Goal: Task Accomplishment & Management: Manage account settings

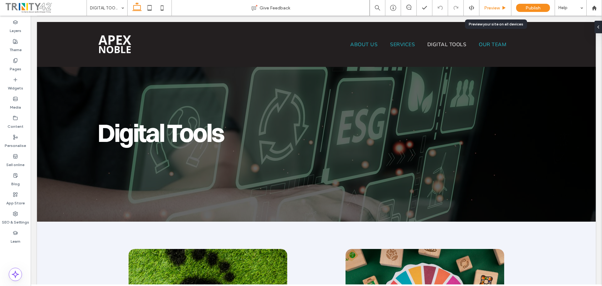
click at [493, 10] on span "Preview" at bounding box center [492, 7] width 16 height 5
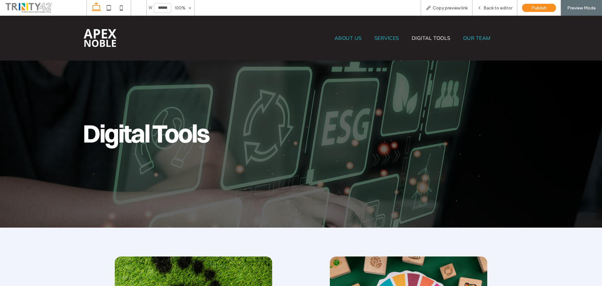
click at [79, 40] on div at bounding box center [189, 37] width 223 height 25
click at [94, 40] on img at bounding box center [100, 38] width 37 height 23
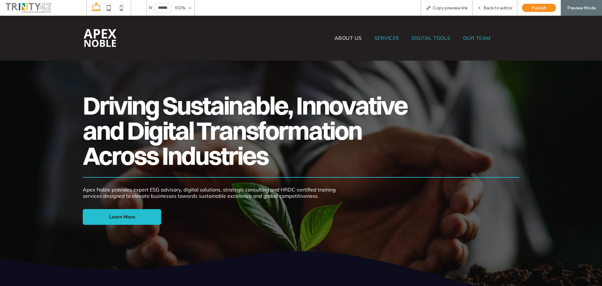
click at [335, 35] on span "ABOUT US" at bounding box center [348, 38] width 27 height 6
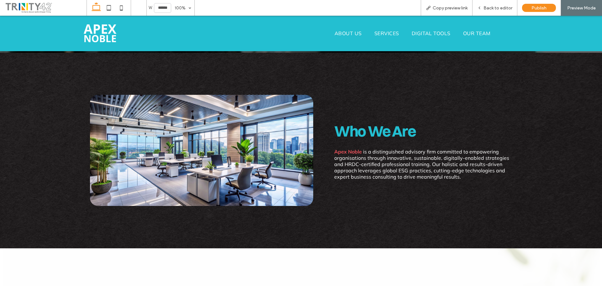
scroll to position [121, 0]
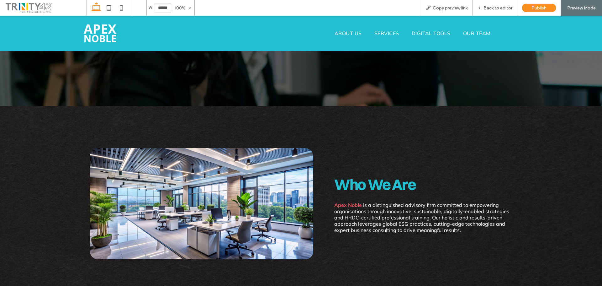
click at [418, 33] on span "DIGITAL TOOLS" at bounding box center [431, 33] width 39 height 6
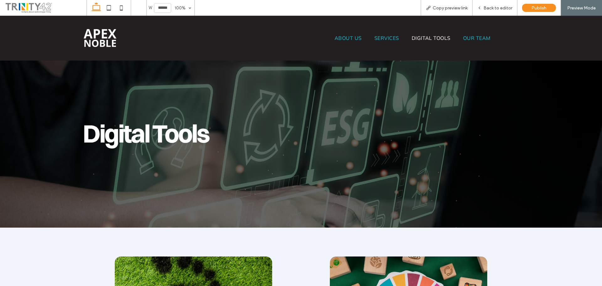
click at [574, 175] on div "Digital Tools" at bounding box center [301, 122] width 602 height 212
drag, startPoint x: 503, startPoint y: 5, endPoint x: 494, endPoint y: 2, distance: 9.8
click at [503, 5] on span "Back to editor" at bounding box center [498, 7] width 29 height 5
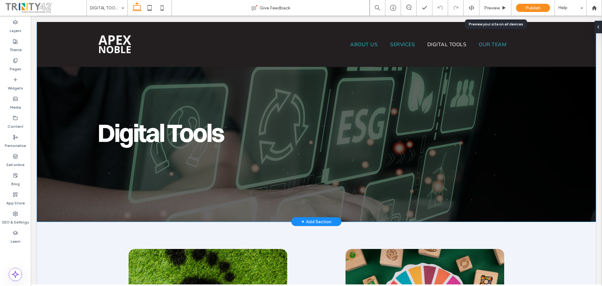
click at [323, 84] on div "Digital Tools" at bounding box center [316, 122] width 471 height 200
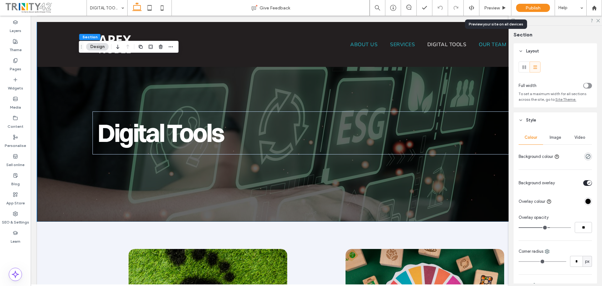
click at [553, 136] on span "Image" at bounding box center [556, 137] width 12 height 5
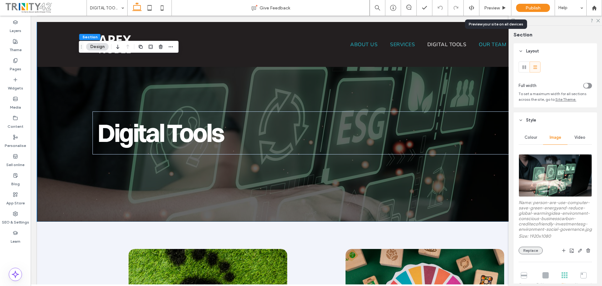
click at [530, 254] on button "Replace" at bounding box center [531, 251] width 24 height 8
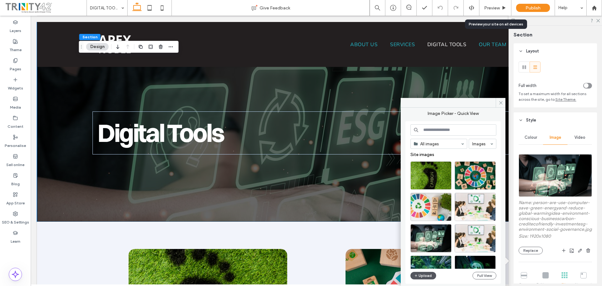
click at [429, 274] on button "Upload" at bounding box center [424, 276] width 26 height 8
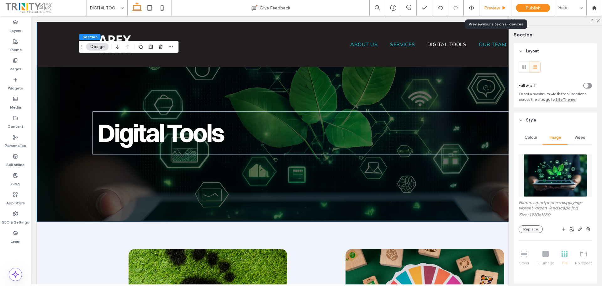
drag, startPoint x: 496, startPoint y: 7, endPoint x: 471, endPoint y: 21, distance: 28.1
click at [496, 7] on span "Preview" at bounding box center [492, 7] width 16 height 5
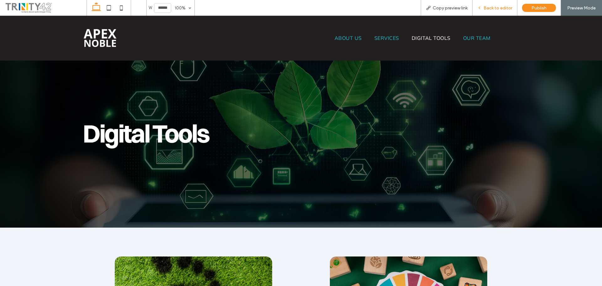
drag, startPoint x: 500, startPoint y: 7, endPoint x: 492, endPoint y: 24, distance: 19.4
click at [500, 7] on span "Back to editor" at bounding box center [498, 7] width 29 height 5
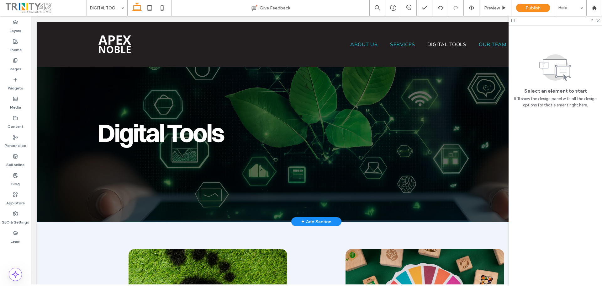
click at [264, 78] on div "Digital Tools" at bounding box center [316, 122] width 471 height 200
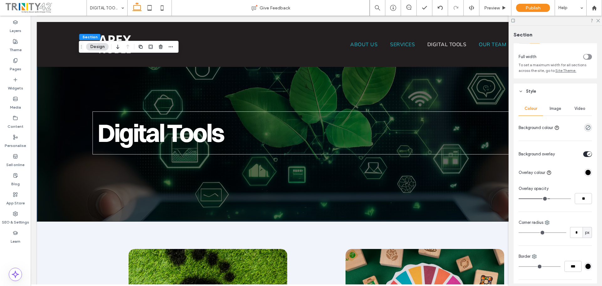
scroll to position [21, 0]
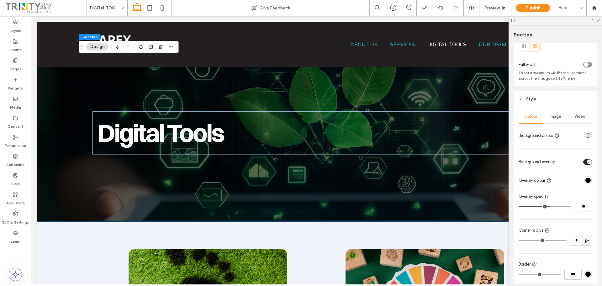
click at [550, 110] on div "Image" at bounding box center [555, 116] width 24 height 14
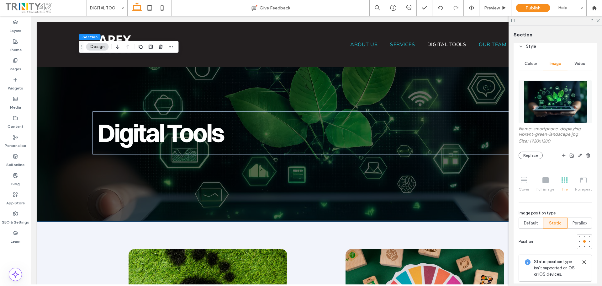
scroll to position [84, 0]
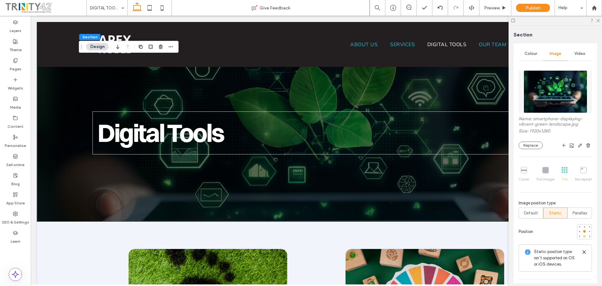
click at [583, 235] on div at bounding box center [584, 236] width 3 height 3
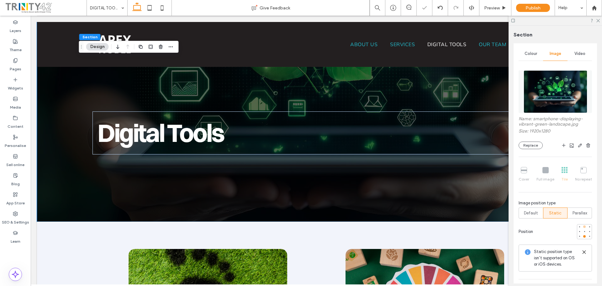
click at [583, 226] on div at bounding box center [584, 226] width 3 height 3
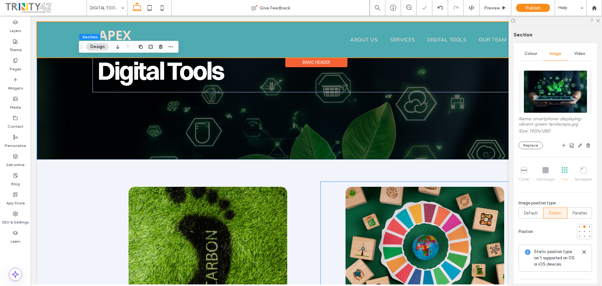
scroll to position [0, 0]
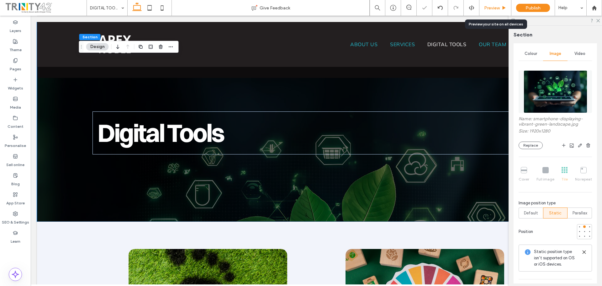
click at [489, 8] on span "Preview" at bounding box center [492, 7] width 16 height 5
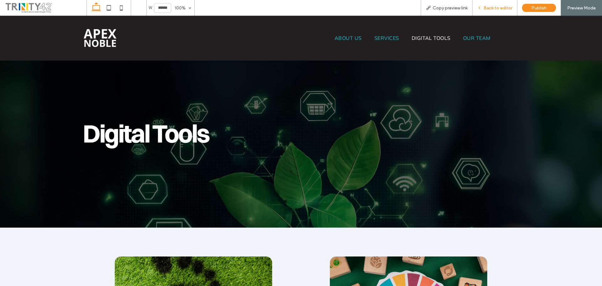
click at [507, 11] on div "Back to editor" at bounding box center [495, 8] width 45 height 16
click at [500, 7] on span "Back to editor" at bounding box center [498, 7] width 29 height 5
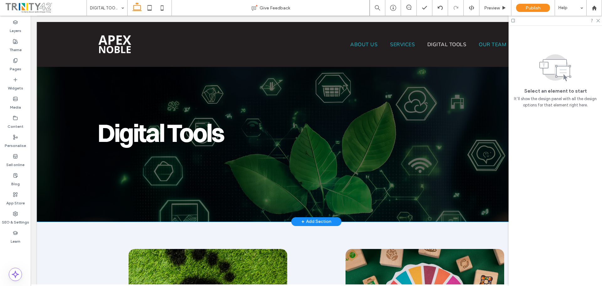
click at [370, 81] on div "Digital Tools" at bounding box center [316, 122] width 471 height 200
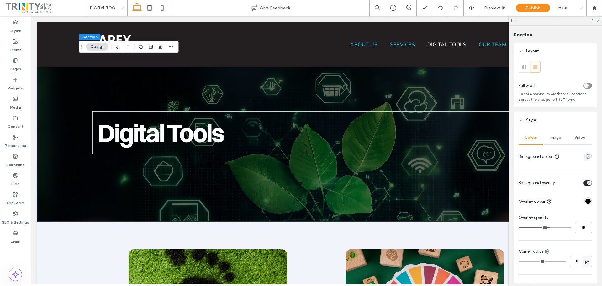
drag, startPoint x: 559, startPoint y: 141, endPoint x: 561, endPoint y: 147, distance: 6.9
click at [559, 141] on div "Image" at bounding box center [555, 137] width 24 height 14
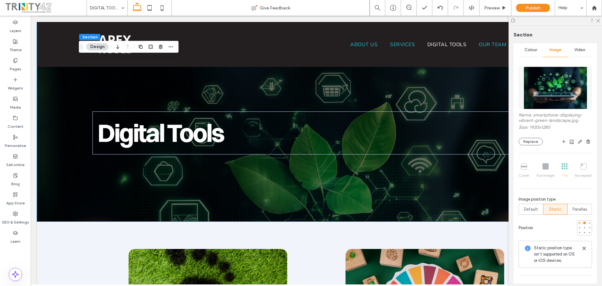
scroll to position [94, 0]
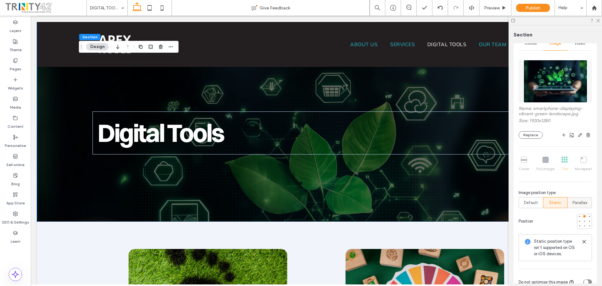
click at [580, 201] on span "Parallax" at bounding box center [580, 203] width 15 height 6
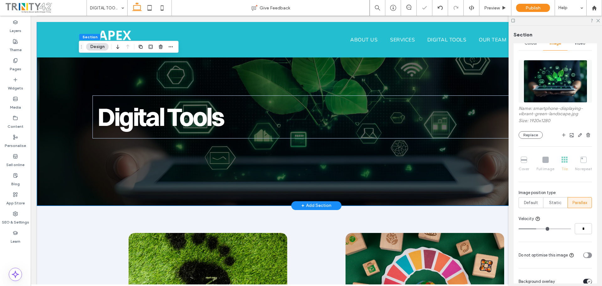
scroll to position [0, 0]
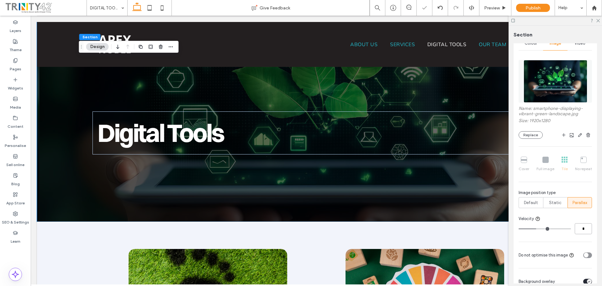
drag, startPoint x: 578, startPoint y: 228, endPoint x: 580, endPoint y: 223, distance: 5.6
click at [585, 228] on input "*" at bounding box center [583, 228] width 17 height 11
type input "*"
drag, startPoint x: 543, startPoint y: 234, endPoint x: 537, endPoint y: 232, distance: 6.6
click at [539, 233] on div "Name: smartphone-displaying-vibrant-green-landscape.jpg Size: 1920x1280 Replace…" at bounding box center [555, 159] width 73 height 204
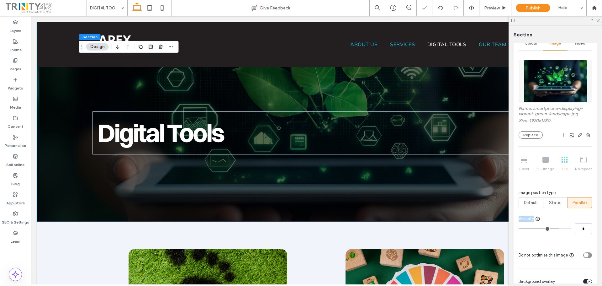
type input "*"
click at [533, 229] on input "range" at bounding box center [545, 228] width 52 height 1
click at [538, 232] on div "*" at bounding box center [555, 228] width 73 height 11
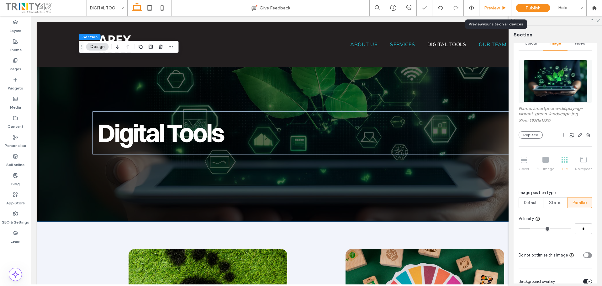
click at [496, 10] on span "Preview" at bounding box center [492, 7] width 16 height 5
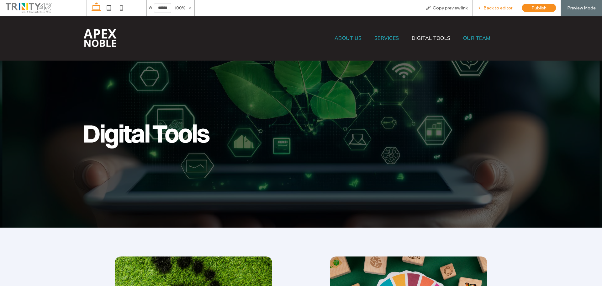
click at [492, 8] on span "Back to editor" at bounding box center [498, 7] width 29 height 5
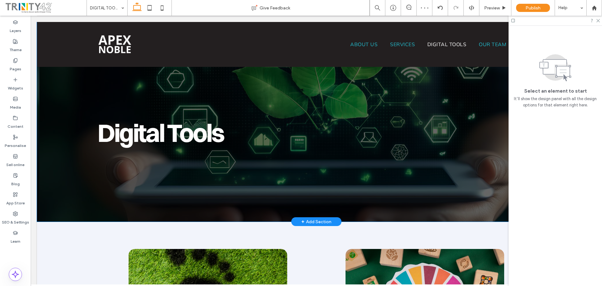
click at [380, 168] on div "Digital Tools" at bounding box center [316, 122] width 471 height 200
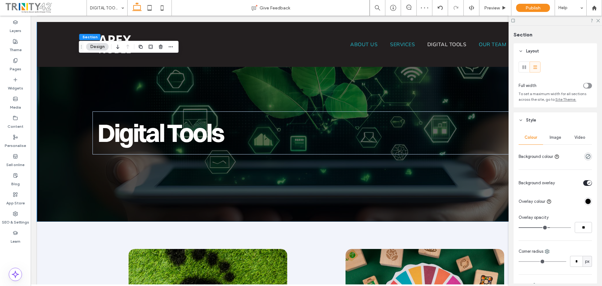
click at [569, 133] on div "Video" at bounding box center [580, 137] width 24 height 14
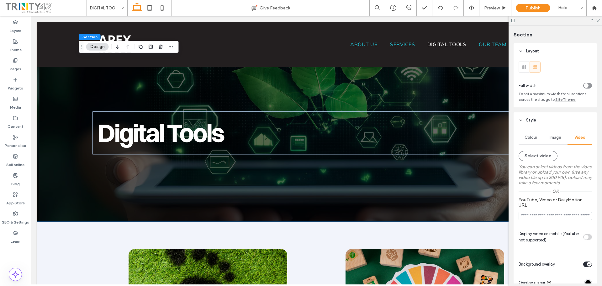
click at [561, 138] on div "Image" at bounding box center [555, 137] width 24 height 14
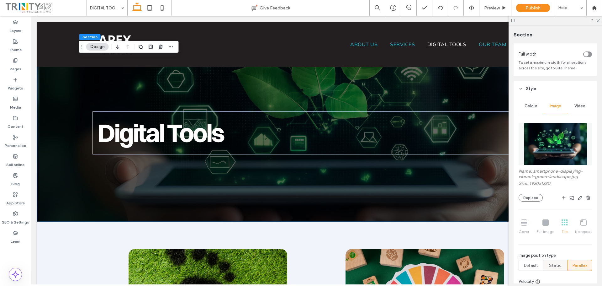
click at [557, 263] on div "Static" at bounding box center [555, 265] width 16 height 10
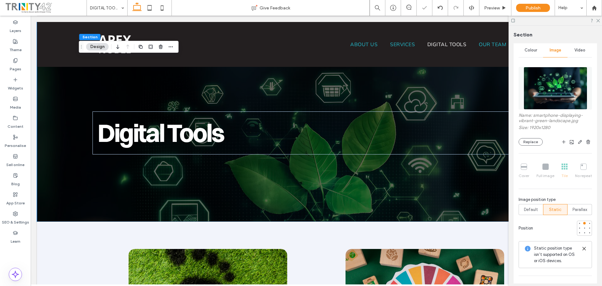
scroll to position [94, 0]
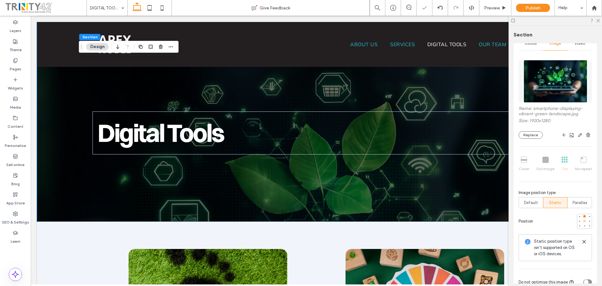
click at [583, 221] on div at bounding box center [584, 221] width 3 height 3
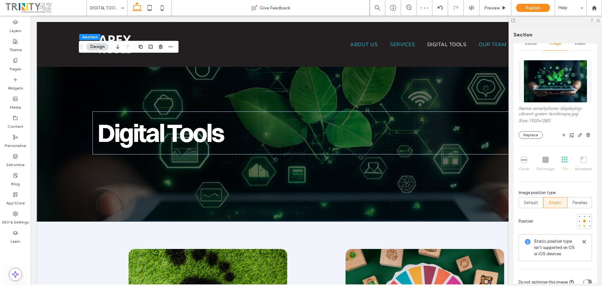
click at [583, 225] on div at bounding box center [584, 226] width 3 height 3
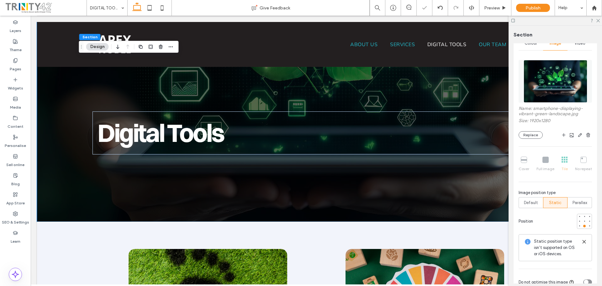
click at [582, 214] on div at bounding box center [584, 221] width 15 height 15
click at [583, 217] on div at bounding box center [584, 216] width 3 height 3
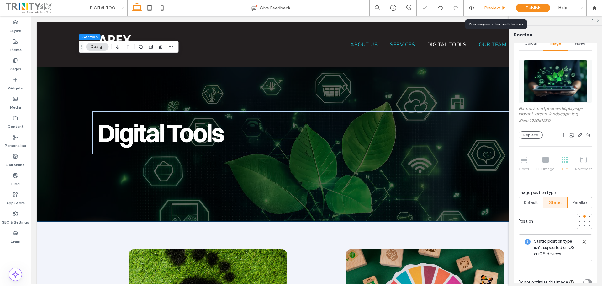
click at [494, 8] on span "Preview" at bounding box center [492, 7] width 16 height 5
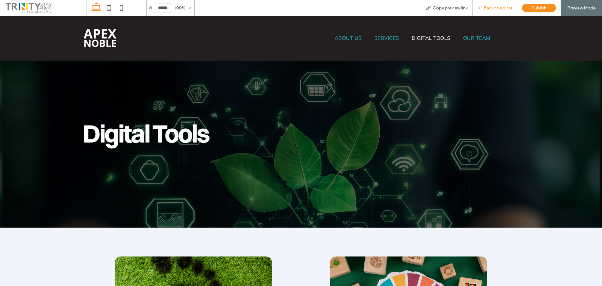
click at [495, 9] on span "Back to editor" at bounding box center [498, 7] width 29 height 5
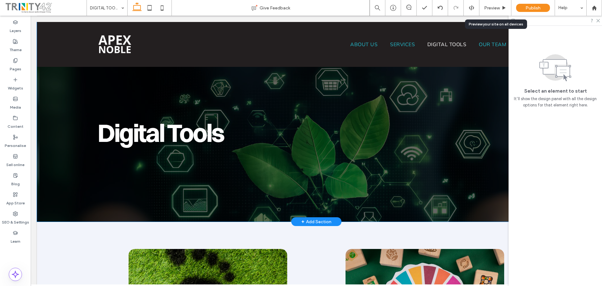
click at [443, 87] on div "Digital Tools" at bounding box center [316, 122] width 471 height 200
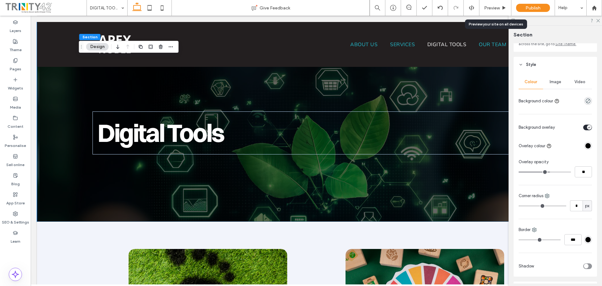
scroll to position [21, 0]
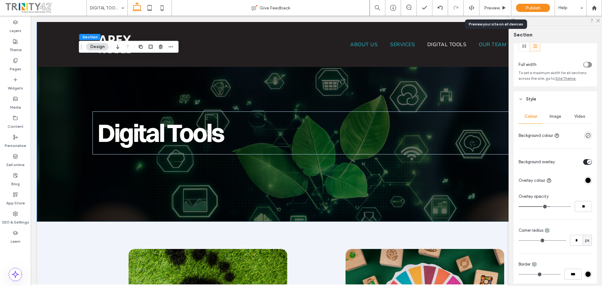
click at [556, 118] on span "Image" at bounding box center [556, 116] width 12 height 5
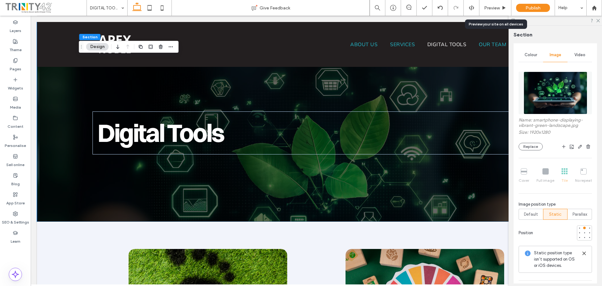
scroll to position [84, 0]
click at [583, 233] on div at bounding box center [585, 231] width 4 height 4
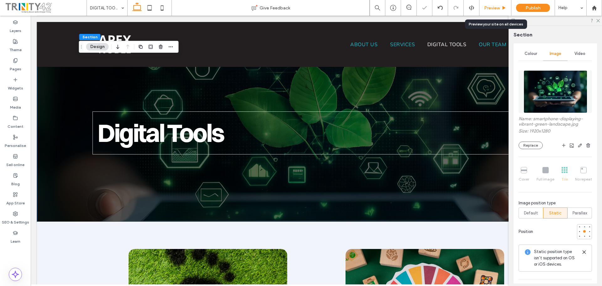
click at [489, 8] on span "Preview" at bounding box center [492, 7] width 16 height 5
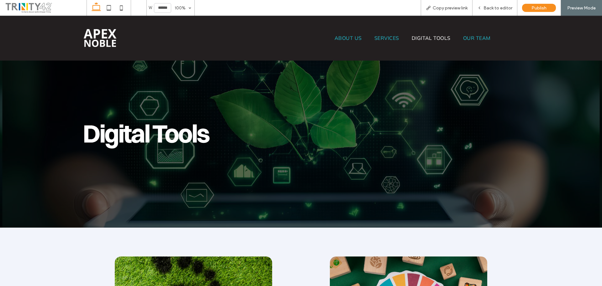
click at [475, 33] on div "ABOUT US SERVICES DIGITAL TOOLS OUR TEAM" at bounding box center [412, 37] width 223 height 25
click at [471, 38] on span "OUR TEAM" at bounding box center [477, 38] width 28 height 6
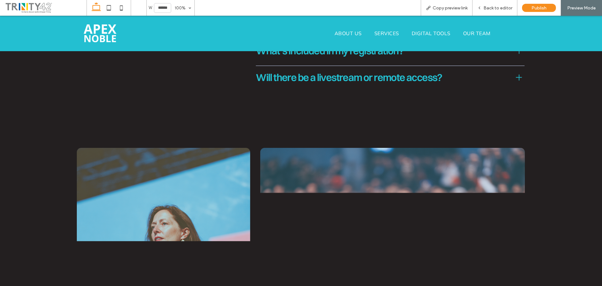
scroll to position [1740, 0]
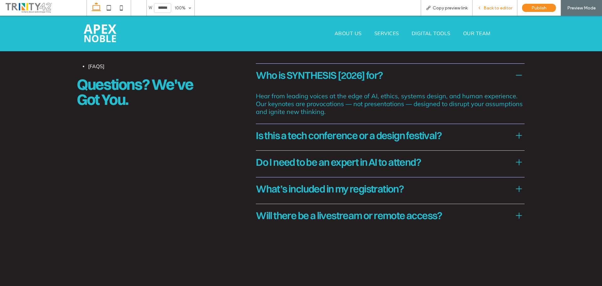
click at [497, 6] on span "Back to editor" at bounding box center [498, 7] width 29 height 5
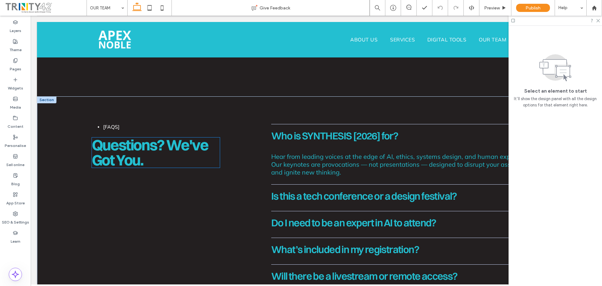
scroll to position [1618, 0]
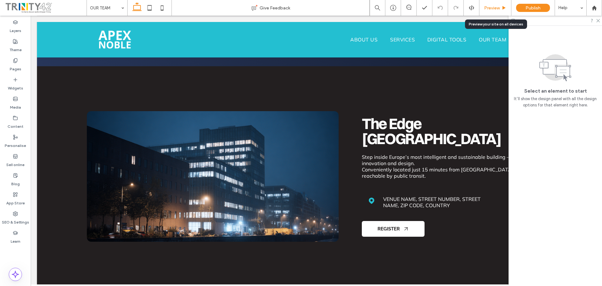
click at [490, 8] on span "Preview" at bounding box center [492, 7] width 16 height 5
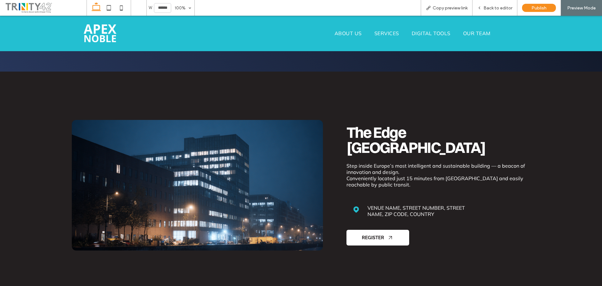
scroll to position [1477, 0]
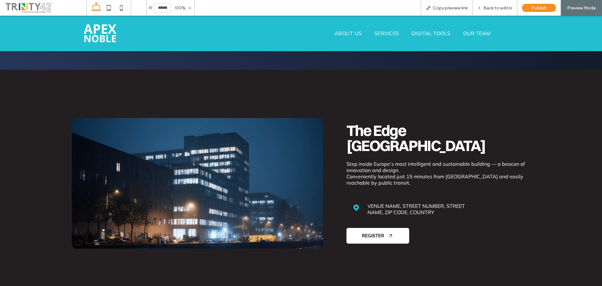
click at [389, 32] on span "SERVICES" at bounding box center [387, 33] width 25 height 6
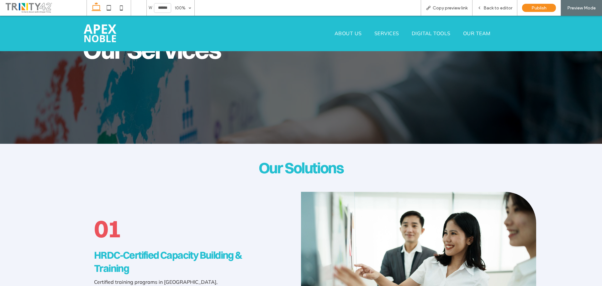
scroll to position [157, 0]
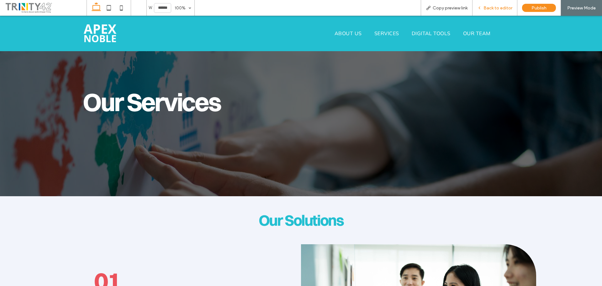
drag, startPoint x: 495, startPoint y: 9, endPoint x: 131, endPoint y: 41, distance: 365.6
click at [495, 9] on span "Back to editor" at bounding box center [498, 7] width 29 height 5
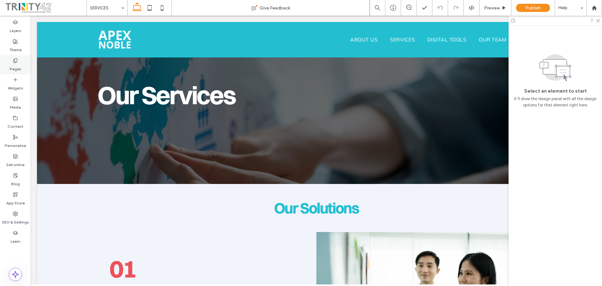
drag, startPoint x: 26, startPoint y: 60, endPoint x: 29, endPoint y: 55, distance: 5.1
click at [26, 60] on div "Pages" at bounding box center [15, 64] width 31 height 19
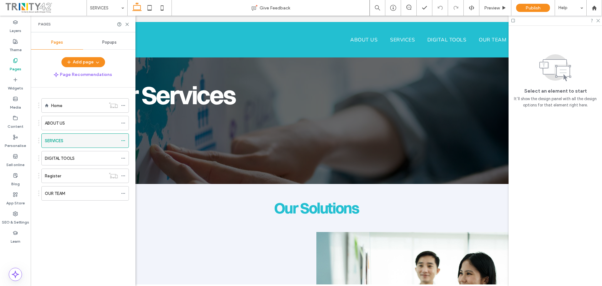
click at [124, 141] on icon at bounding box center [123, 140] width 4 height 4
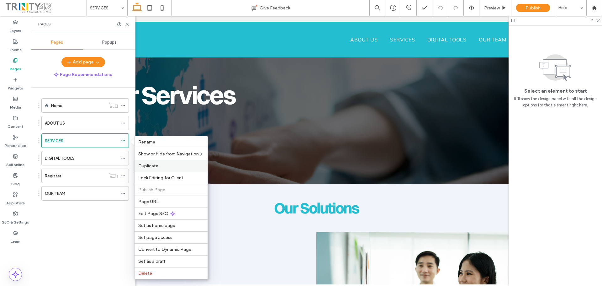
click at [163, 164] on label "Duplicate" at bounding box center [171, 165] width 66 height 5
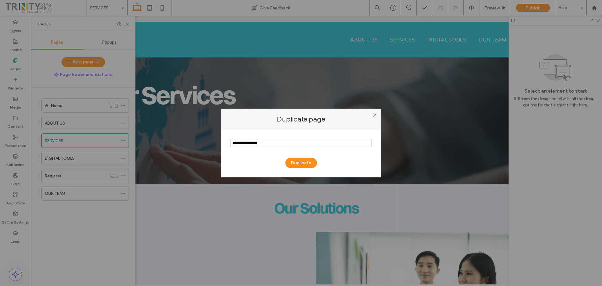
drag, startPoint x: 253, startPoint y: 144, endPoint x: 129, endPoint y: 154, distance: 125.3
click at [155, 147] on div "Duplicate page Duplicate" at bounding box center [301, 143] width 602 height 286
click at [249, 143] on input "notEmpty" at bounding box center [301, 143] width 141 height 8
drag, startPoint x: 253, startPoint y: 147, endPoint x: 192, endPoint y: 151, distance: 60.7
click at [200, 151] on div "Duplicate page Duplicate" at bounding box center [301, 143] width 602 height 286
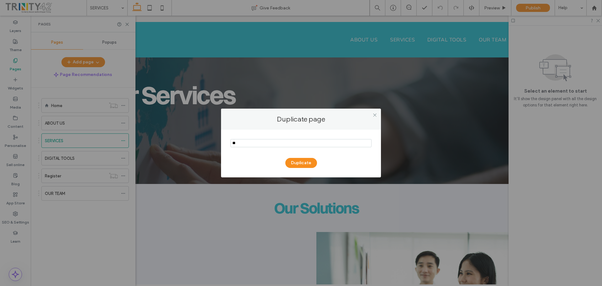
type input "*"
type input "**********"
click at [305, 162] on button "Duplicate" at bounding box center [301, 163] width 32 height 10
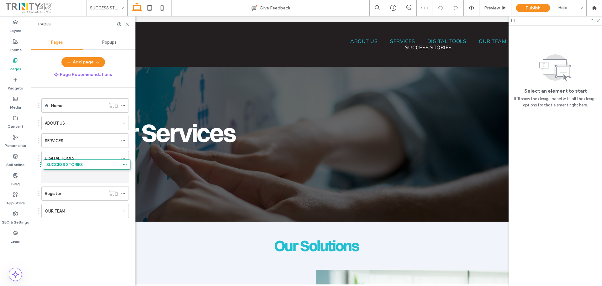
drag, startPoint x: 38, startPoint y: 211, endPoint x: 40, endPoint y: 167, distance: 44.3
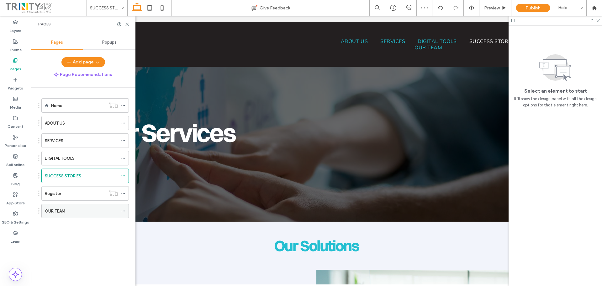
click at [122, 211] on icon at bounding box center [123, 211] width 4 height 4
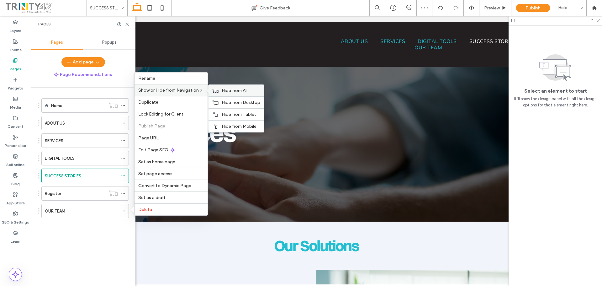
click at [239, 90] on span "Hide from All" at bounding box center [235, 90] width 26 height 5
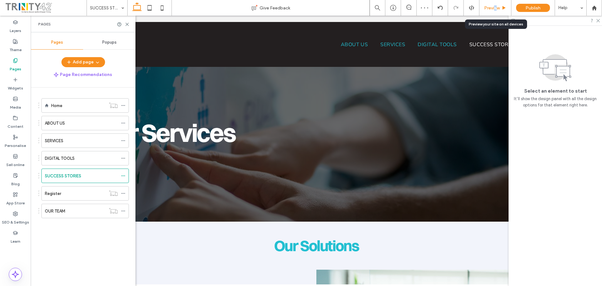
click at [495, 5] on div "Preview" at bounding box center [496, 8] width 32 height 16
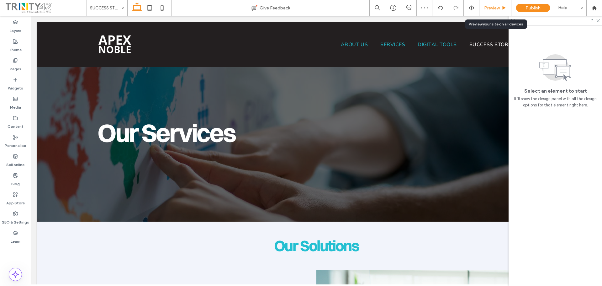
click at [489, 7] on span "Preview" at bounding box center [492, 7] width 16 height 5
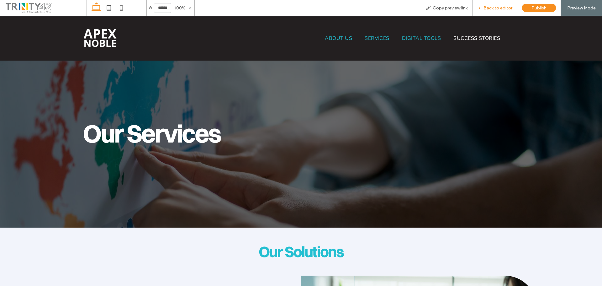
click at [498, 5] on span "Back to editor" at bounding box center [498, 7] width 29 height 5
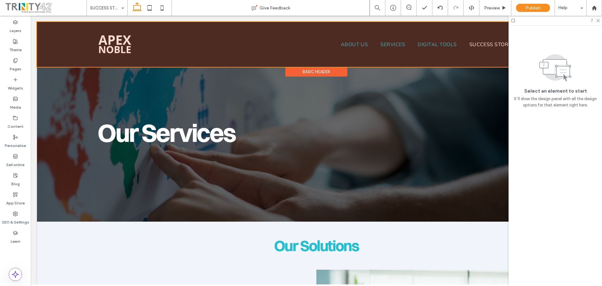
click at [326, 46] on div at bounding box center [316, 44] width 559 height 45
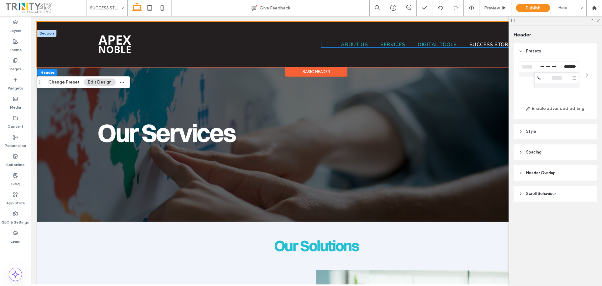
click at [329, 43] on ul "ABOUT US SERVICES DIGITAL TOOLS SUCCESS STORIES" at bounding box center [429, 44] width 214 height 6
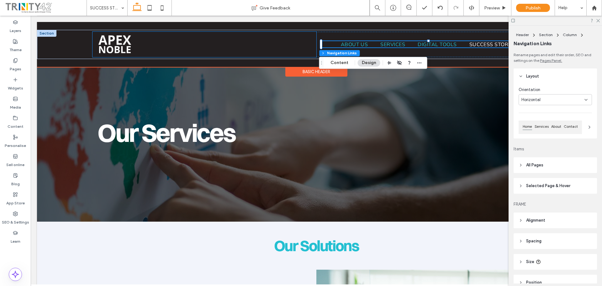
click at [312, 46] on div at bounding box center [205, 44] width 224 height 25
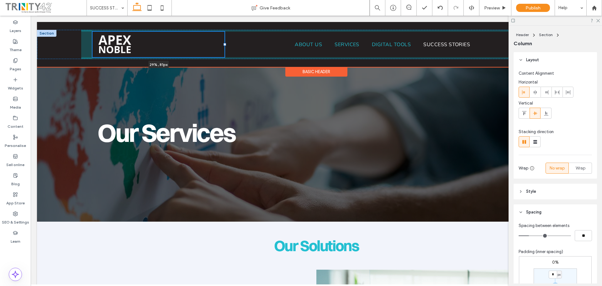
drag, startPoint x: 314, startPoint y: 46, endPoint x: 211, endPoint y: 50, distance: 102.6
click at [93, 32] on div at bounding box center [92, 32] width 0 height 0
type input "**"
type input "***"
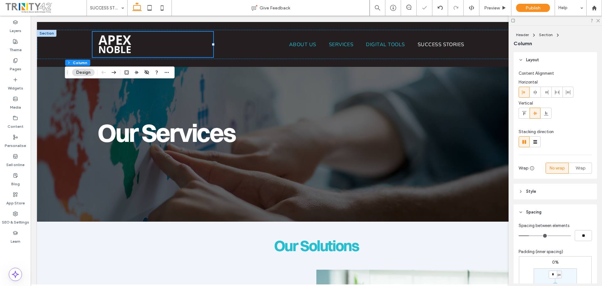
scroll to position [0, 93]
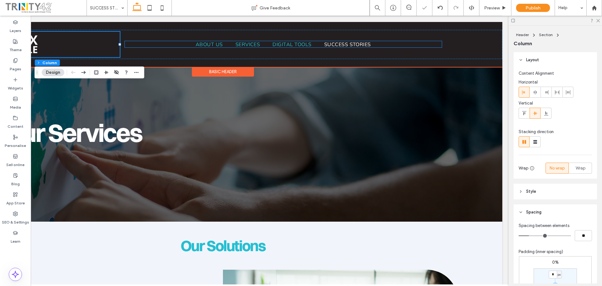
click at [382, 45] on ul "ABOUT US SERVICES DIGITAL TOOLS SUCCESS STORIES" at bounding box center [283, 44] width 317 height 6
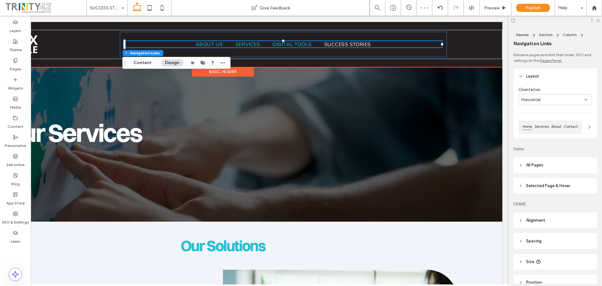
click at [440, 37] on div "ABOUT US SERVICES DIGITAL TOOLS SUCCESS STORIES" at bounding box center [283, 44] width 327 height 25
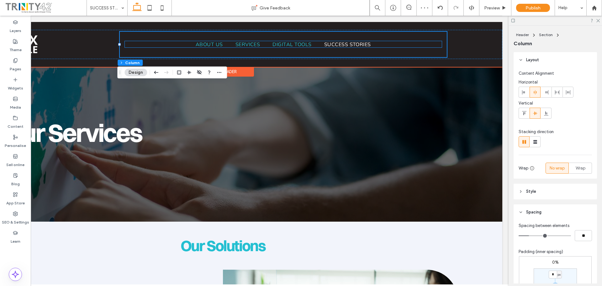
click at [435, 44] on ul "ABOUT US SERVICES DIGITAL TOOLS SUCCESS STORIES" at bounding box center [283, 44] width 317 height 6
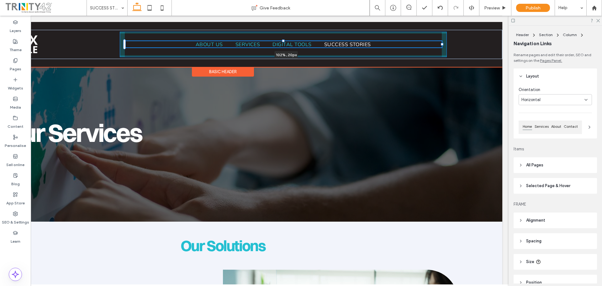
drag, startPoint x: 441, startPoint y: 45, endPoint x: 446, endPoint y: 44, distance: 5.3
click at [446, 44] on div "ABOUT US SERVICES DIGITAL TOOLS SUCCESS STORIES 102% , 20px REGISTER" at bounding box center [223, 44] width 471 height 29
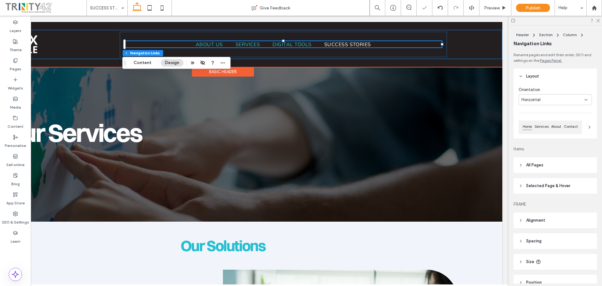
click at [461, 38] on div "ABOUT US SERVICES DIGITAL TOOLS SUCCESS STORIES 103% , 20px REGISTER" at bounding box center [223, 44] width 559 height 29
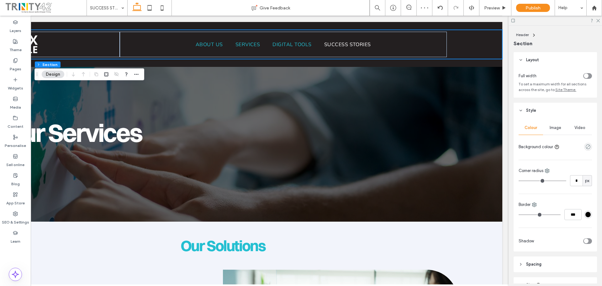
drag, startPoint x: 307, startPoint y: 284, endPoint x: 568, endPoint y: 206, distance: 272.2
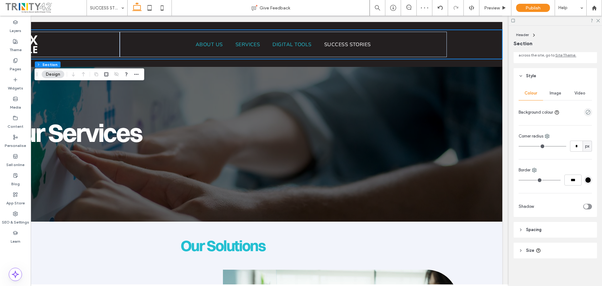
click at [538, 233] on header "Spacing" at bounding box center [555, 230] width 83 height 16
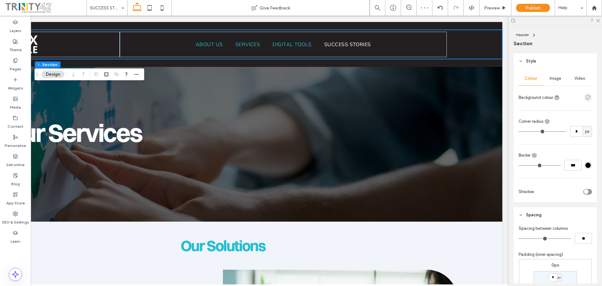
scroll to position [149, 0]
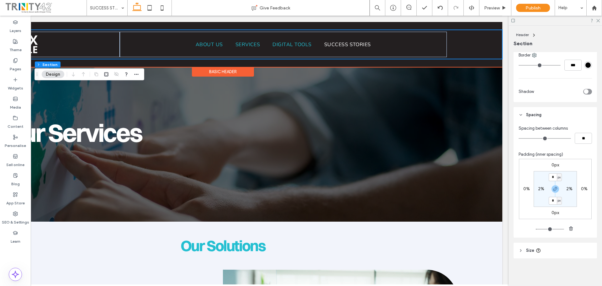
click at [436, 46] on ul "ABOUT US SERVICES DIGITAL TOOLS SUCCESS STORIES" at bounding box center [283, 44] width 317 height 6
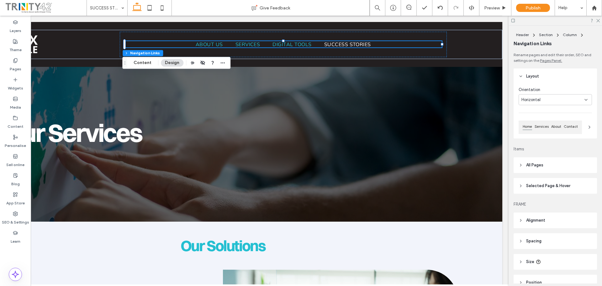
drag, startPoint x: 269, startPoint y: 285, endPoint x: 554, endPoint y: 41, distance: 375.4
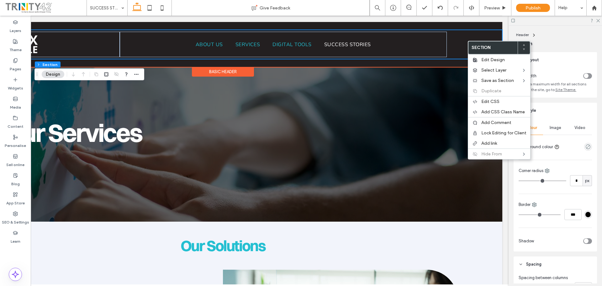
click at [460, 45] on div "ABOUT US SERVICES DIGITAL TOOLS SUCCESS STORIES REGISTER" at bounding box center [223, 44] width 559 height 29
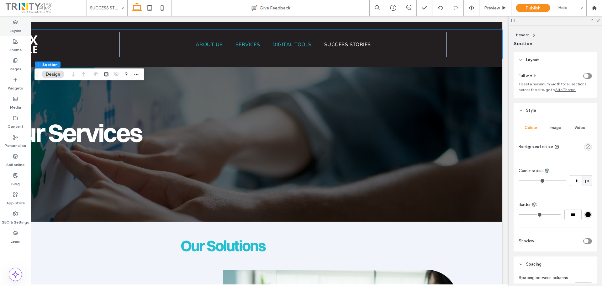
click at [13, 24] on div "Layers" at bounding box center [15, 26] width 31 height 19
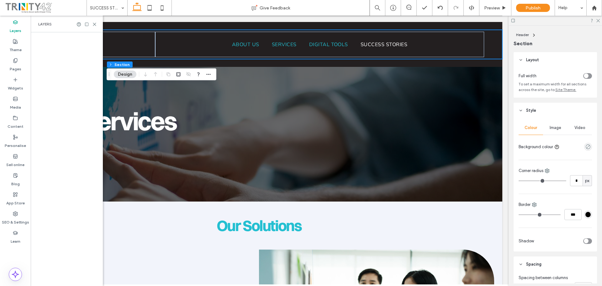
scroll to position [0, 0]
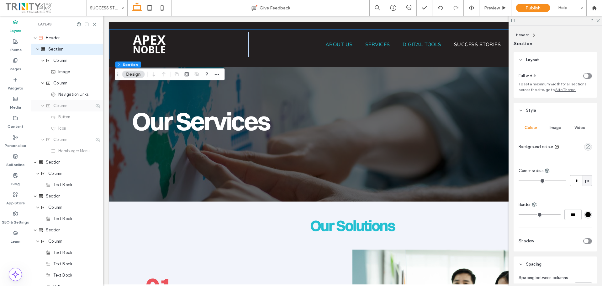
click at [78, 109] on div "Column" at bounding box center [67, 105] width 72 height 11
click at [96, 107] on use at bounding box center [98, 106] width 4 height 4
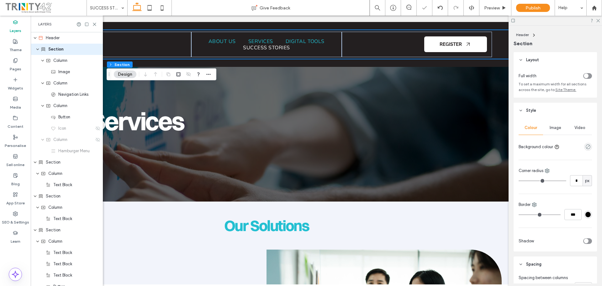
scroll to position [0, 93]
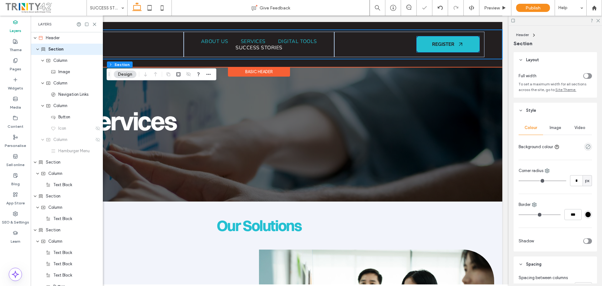
click at [433, 45] on span "REGISTER" at bounding box center [443, 44] width 22 height 6
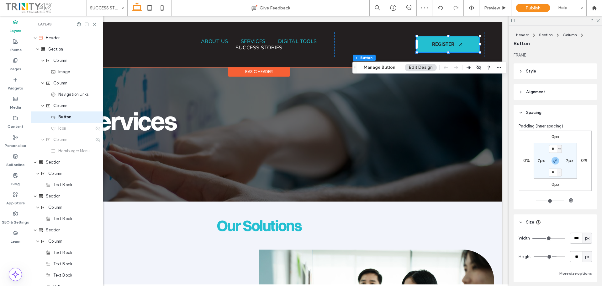
type input "**"
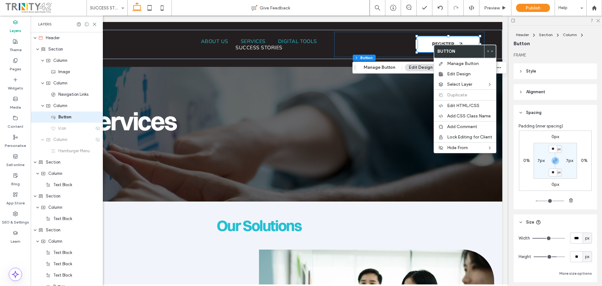
click at [355, 64] on div "Drag" at bounding box center [355, 67] width 4 height 11
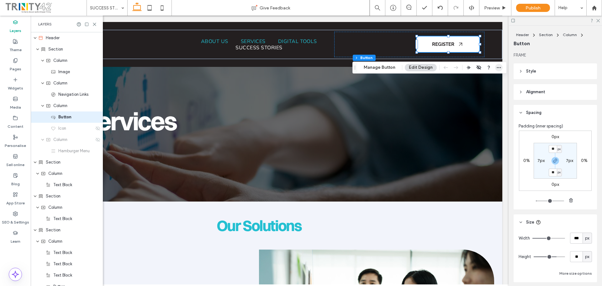
click at [500, 65] on icon "button" at bounding box center [499, 67] width 5 height 5
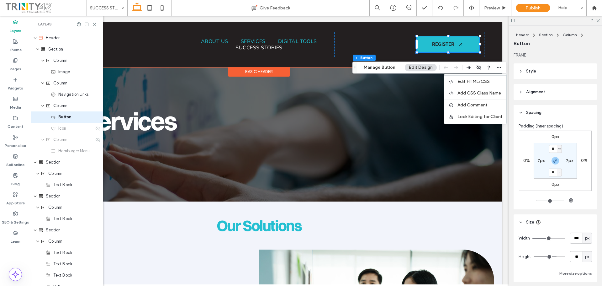
click at [467, 48] on link "REGISTER" at bounding box center [448, 44] width 63 height 16
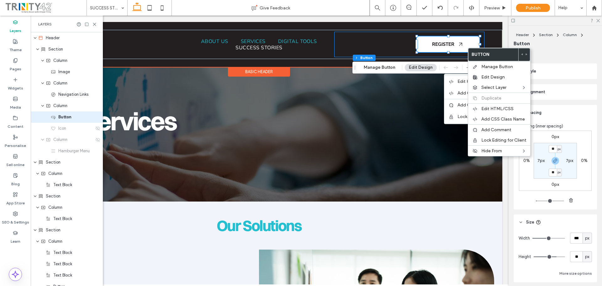
click at [383, 42] on div "REGISTER" at bounding box center [409, 44] width 150 height 25
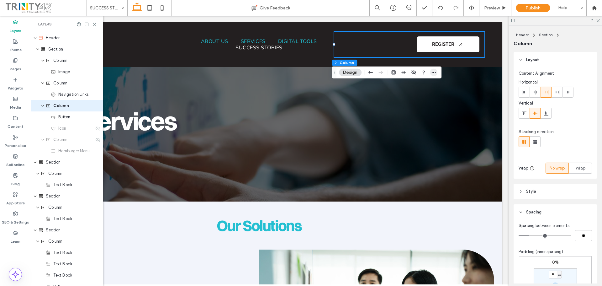
click at [434, 74] on icon "button" at bounding box center [433, 72] width 5 height 5
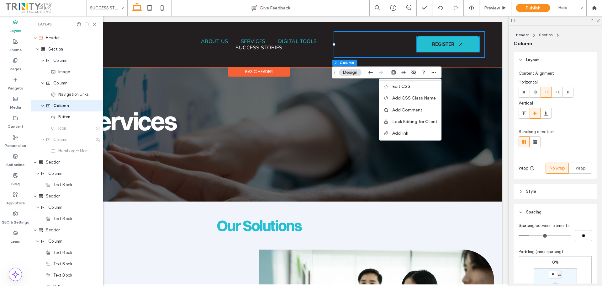
click at [453, 41] on link "REGISTER" at bounding box center [448, 44] width 63 height 16
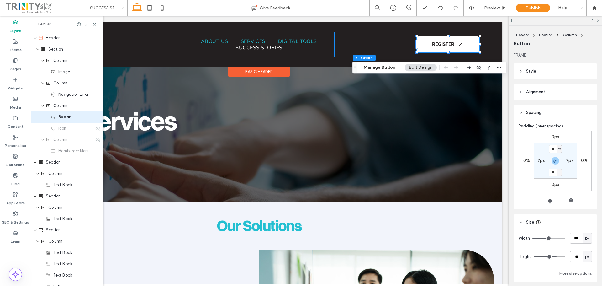
click at [334, 46] on div "REGISTER" at bounding box center [409, 44] width 150 height 25
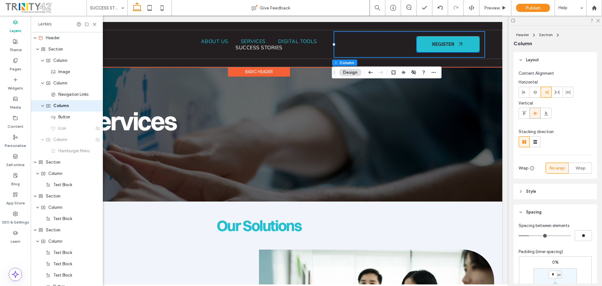
click at [433, 46] on span "REGISTER" at bounding box center [443, 44] width 22 height 6
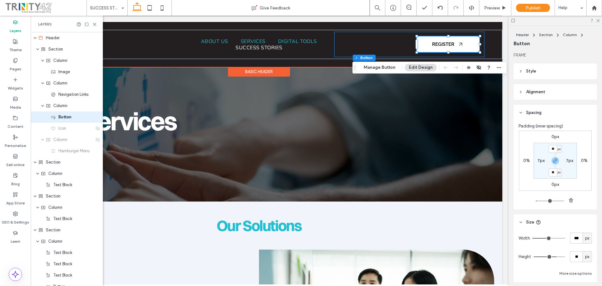
click at [482, 40] on div "REGISTER" at bounding box center [409, 44] width 150 height 25
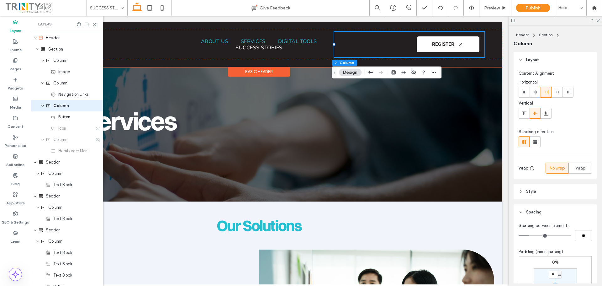
click at [482, 40] on div "REGISTER" at bounding box center [409, 44] width 150 height 25
click at [471, 44] on link "REGISTER" at bounding box center [448, 44] width 63 height 16
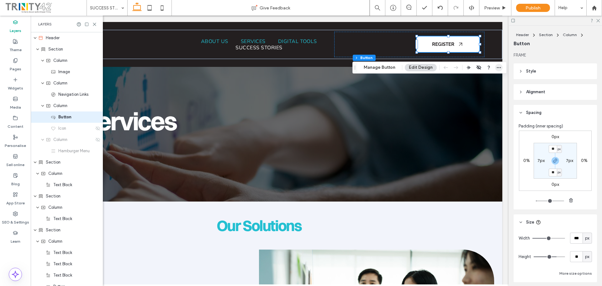
click at [501, 68] on span "button" at bounding box center [499, 68] width 8 height 8
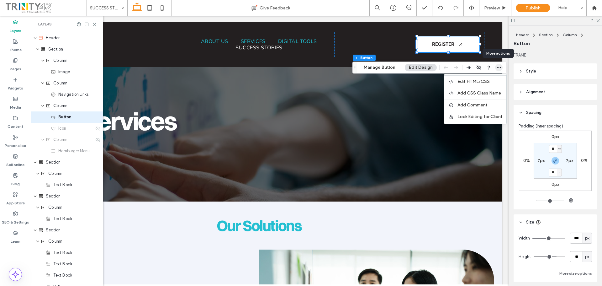
click at [501, 68] on span "button" at bounding box center [499, 68] width 8 height 8
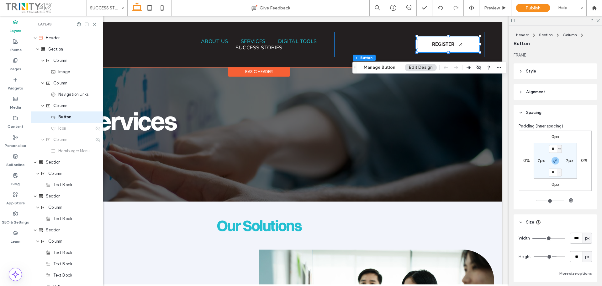
click at [334, 44] on div "REGISTER" at bounding box center [409, 44] width 150 height 25
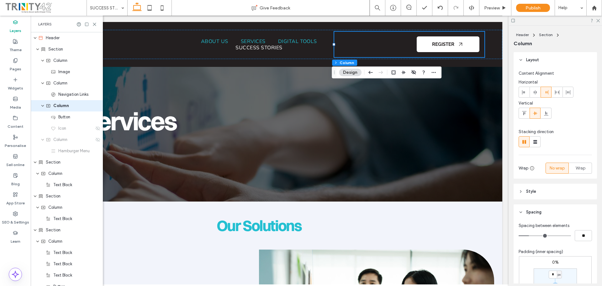
click at [93, 26] on icon at bounding box center [94, 24] width 5 height 5
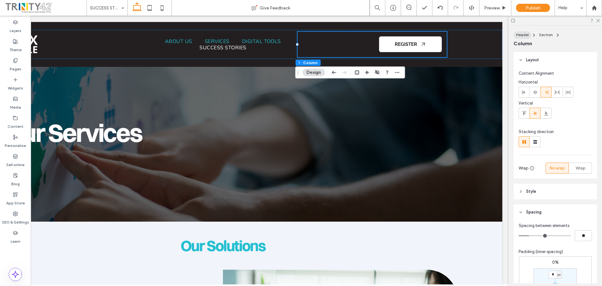
click at [524, 35] on span "Header" at bounding box center [522, 34] width 13 height 5
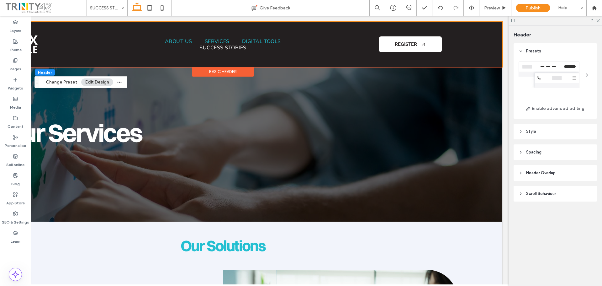
click at [565, 75] on div at bounding box center [555, 74] width 73 height 27
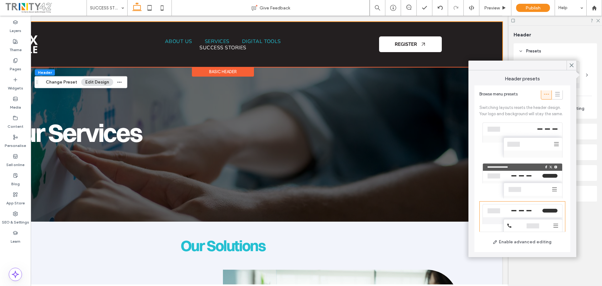
scroll to position [0, 0]
click at [524, 137] on div at bounding box center [523, 141] width 86 height 41
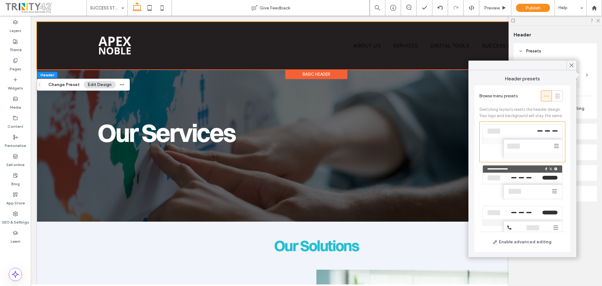
scroll to position [0, 93]
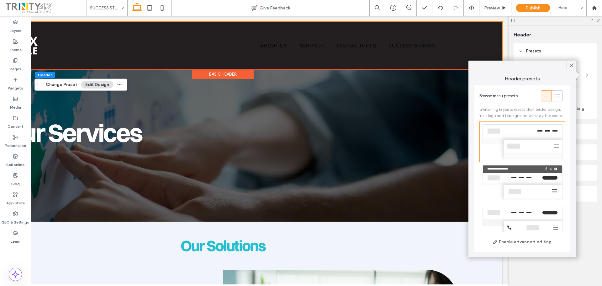
drag, startPoint x: 325, startPoint y: 284, endPoint x: 548, endPoint y: 251, distance: 225.2
click at [574, 66] on icon at bounding box center [572, 65] width 6 height 6
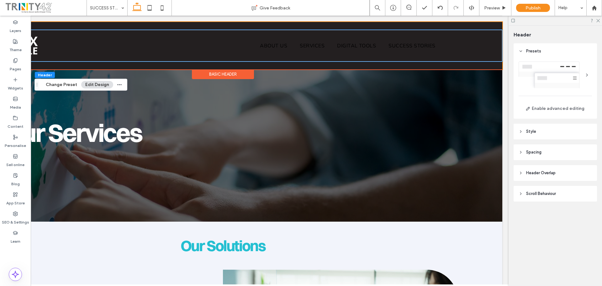
click at [472, 47] on div "ABOUT US SERVICES DIGITAL TOOLS SUCCESS STORIES" at bounding box center [223, 46] width 559 height 32
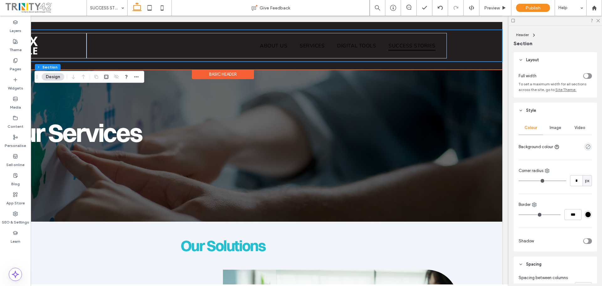
click at [419, 44] on span "SUCCESS STORIES" at bounding box center [412, 45] width 47 height 9
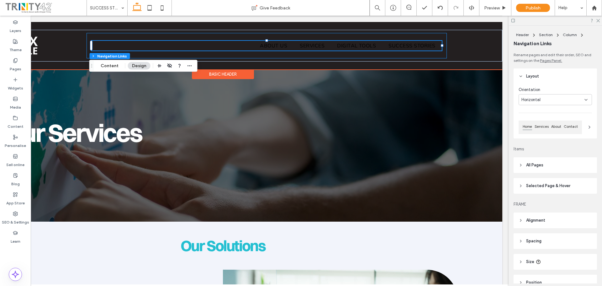
click at [441, 35] on div "ABOUT US SERVICES DIGITAL TOOLS SUCCESS STORIES" at bounding box center [267, 45] width 360 height 25
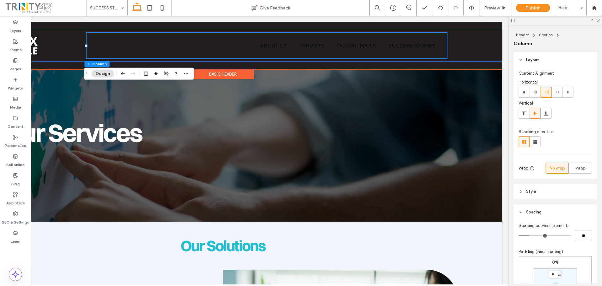
click at [468, 41] on div "ABOUT US SERVICES DIGITAL TOOLS SUCCESS STORIES" at bounding box center [223, 46] width 559 height 32
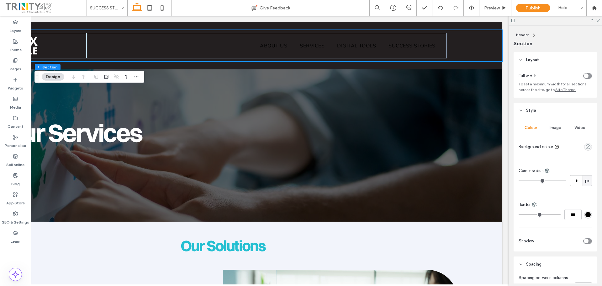
click at [585, 76] on div "toggle" at bounding box center [586, 75] width 5 height 5
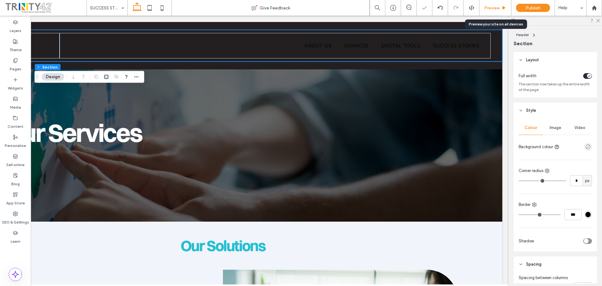
click at [493, 9] on span "Preview" at bounding box center [492, 7] width 16 height 5
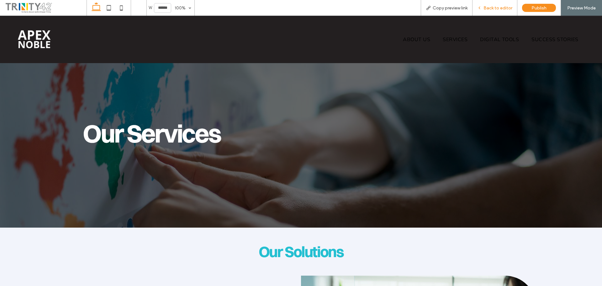
click at [496, 8] on span "Back to editor" at bounding box center [498, 7] width 29 height 5
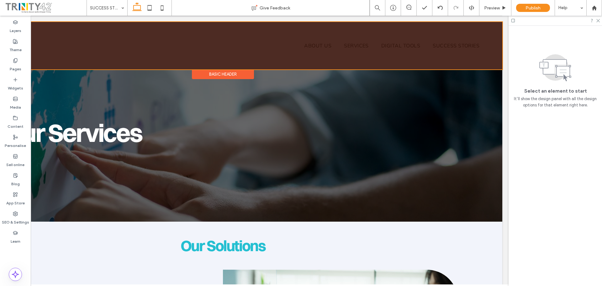
click at [398, 46] on div at bounding box center [223, 45] width 559 height 47
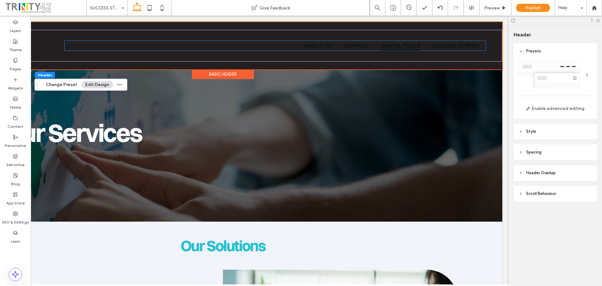
click at [388, 46] on span "DIGITAL TOOLS" at bounding box center [400, 45] width 39 height 9
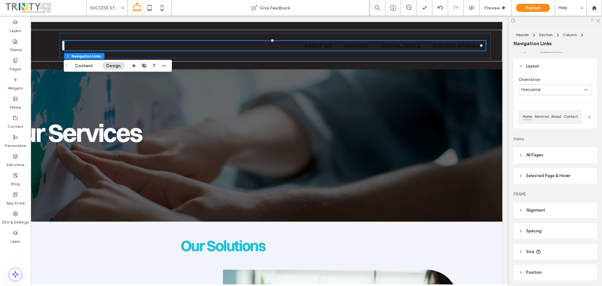
scroll to position [32, 0]
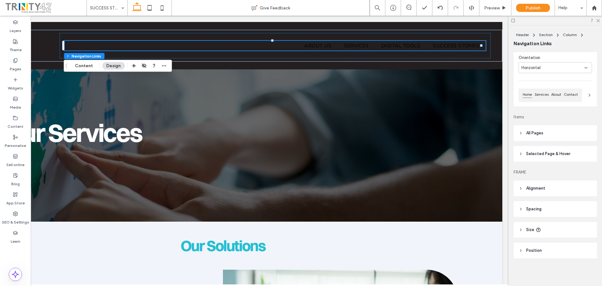
drag, startPoint x: 535, startPoint y: 134, endPoint x: 550, endPoint y: 148, distance: 20.9
click at [535, 134] on span "All Pages" at bounding box center [534, 133] width 17 height 6
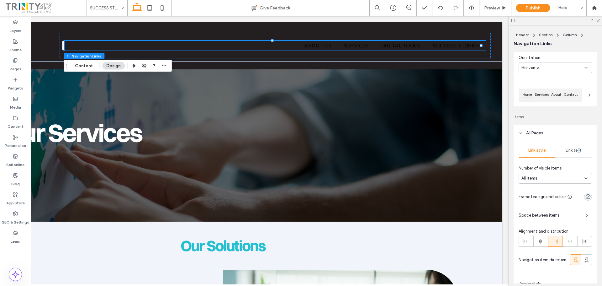
click at [577, 150] on span "Link text" at bounding box center [574, 150] width 16 height 5
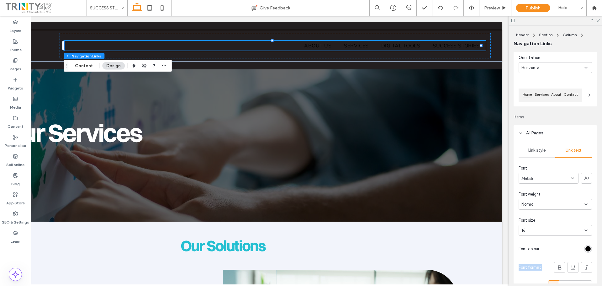
drag, startPoint x: 587, startPoint y: 255, endPoint x: 586, endPoint y: 250, distance: 5.3
click at [587, 252] on div "Link style Link text Font Mulish Font weight Normal Font size 16 Font colour Fo…" at bounding box center [555, 218] width 83 height 155
click at [586, 249] on div "rgb(0, 0, 0)" at bounding box center [588, 248] width 5 height 5
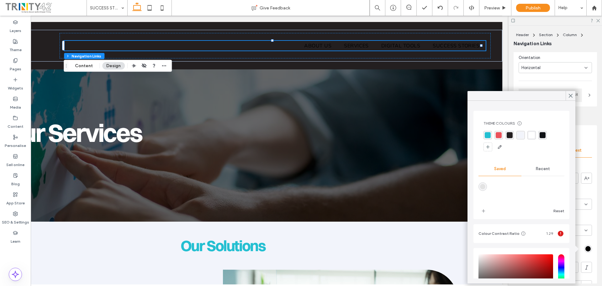
click at [532, 136] on div "rgba(255, 255, 255, 1)" at bounding box center [532, 135] width 6 height 6
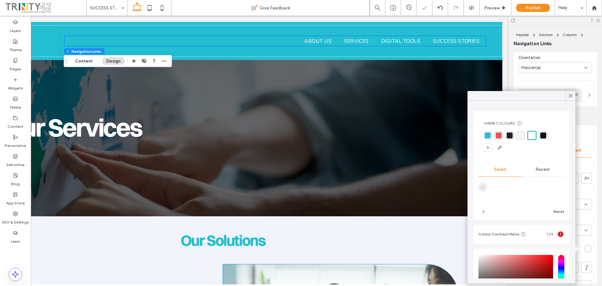
scroll to position [0, 0]
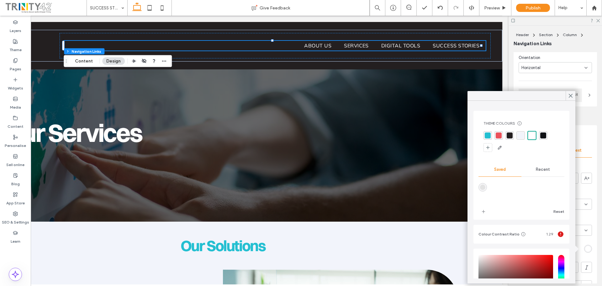
click at [592, 161] on div "Link style Link text Font Mulish Font weight Normal Font size 16 Font colour Fo…" at bounding box center [555, 218] width 83 height 155
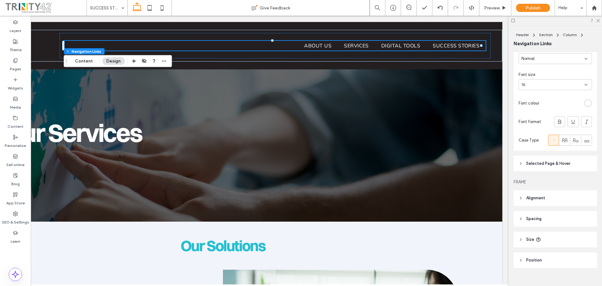
scroll to position [187, 0]
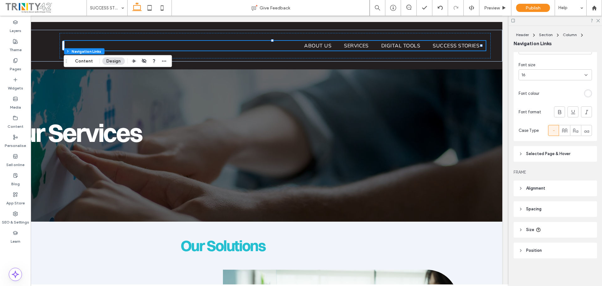
click at [555, 154] on span "Selected Page & Hover" at bounding box center [548, 154] width 44 height 6
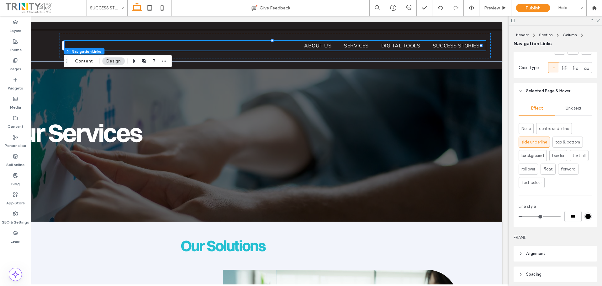
click at [574, 107] on span "Link text" at bounding box center [574, 108] width 16 height 5
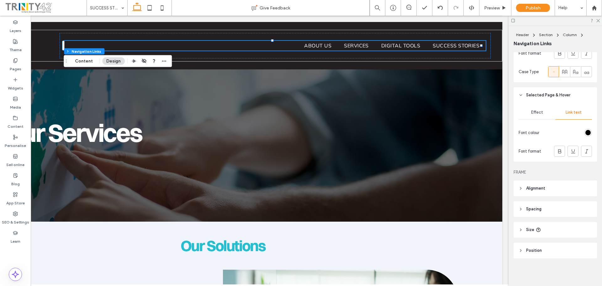
scroll to position [246, 0]
click at [586, 132] on div "rgb(0, 0, 0)" at bounding box center [588, 132] width 5 height 5
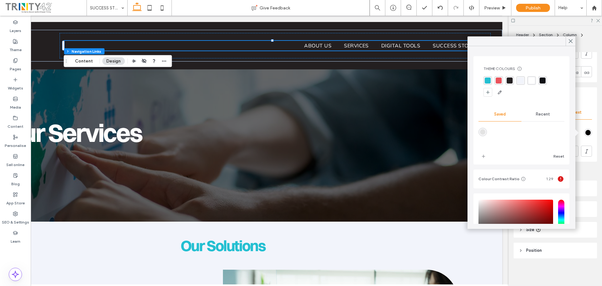
click at [498, 84] on div "rgba(235, 82, 91, 1)" at bounding box center [499, 80] width 8 height 8
click at [489, 78] on div "rgba(35, 191, 209, 1)" at bounding box center [488, 81] width 6 height 6
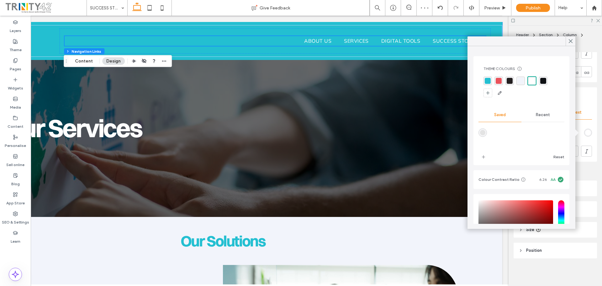
scroll to position [0, 0]
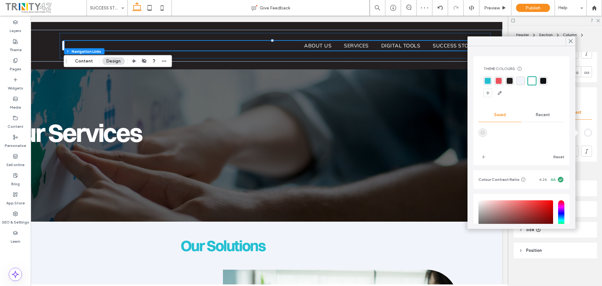
click at [533, 80] on div "rgba(255, 255, 255, 1)" at bounding box center [532, 81] width 6 height 6
click at [575, 39] on div at bounding box center [571, 40] width 10 height 9
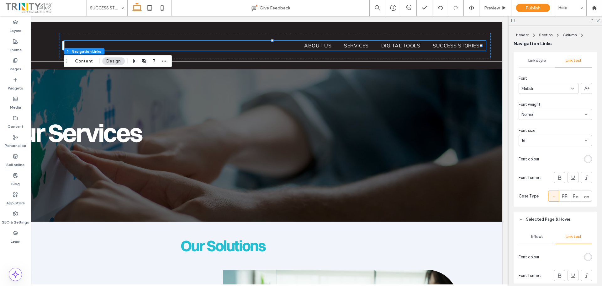
scroll to position [120, 0]
click at [491, 9] on span "Preview" at bounding box center [492, 7] width 16 height 5
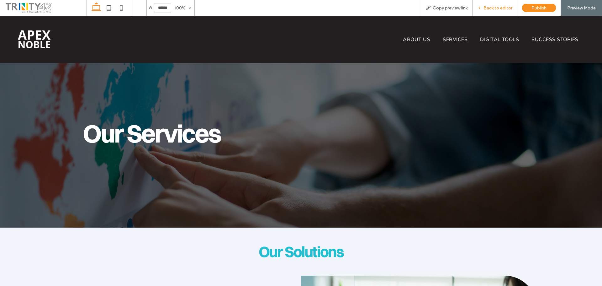
click at [495, 8] on span "Back to editor" at bounding box center [498, 7] width 29 height 5
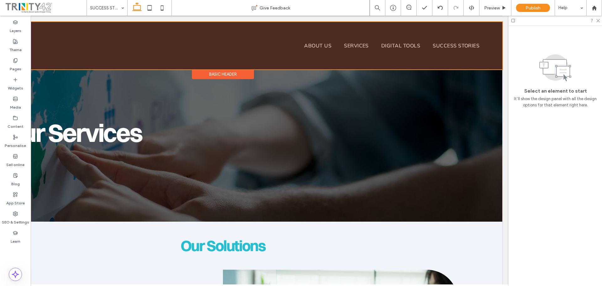
click at [396, 49] on div at bounding box center [223, 45] width 559 height 47
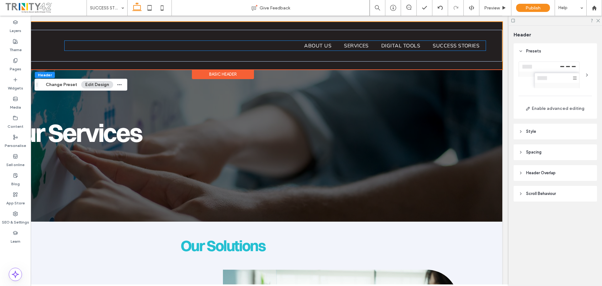
click at [275, 45] on ul "ABOUT US SERVICES DIGITAL TOOLS SUCCESS STORIES" at bounding box center [275, 45] width 421 height 9
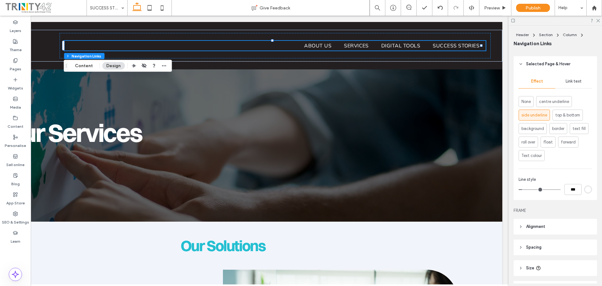
scroll to position [282, 0]
click at [586, 194] on div "rgb(255, 255, 255)" at bounding box center [588, 191] width 5 height 5
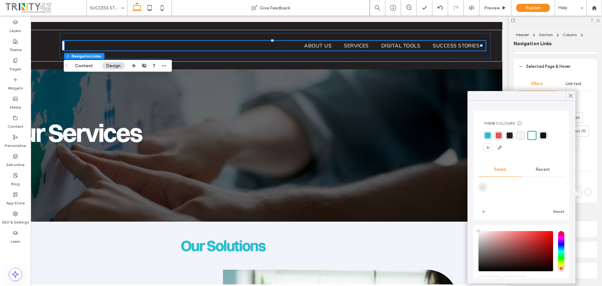
click at [486, 136] on div "rgba(35, 191, 209, 1)" at bounding box center [488, 135] width 6 height 6
click at [492, 8] on span "Preview" at bounding box center [492, 7] width 16 height 5
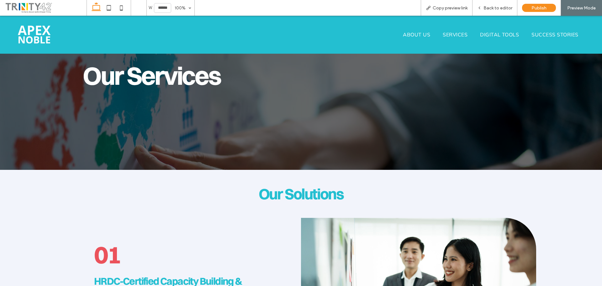
scroll to position [157, 0]
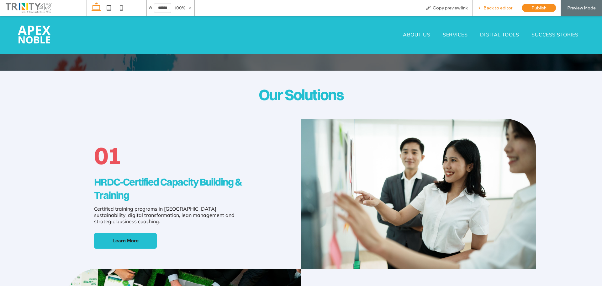
click at [501, 5] on div "Back to editor" at bounding box center [495, 8] width 45 height 16
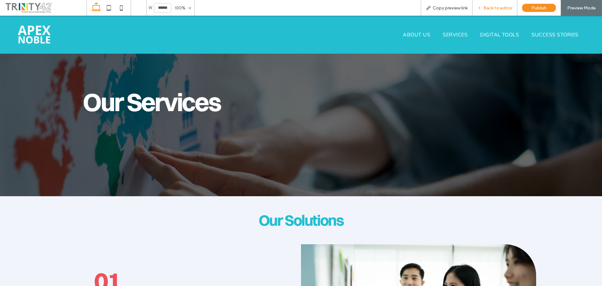
drag, startPoint x: 497, startPoint y: 10, endPoint x: 587, endPoint y: 2, distance: 89.8
click at [497, 10] on span "Back to editor" at bounding box center [498, 7] width 29 height 5
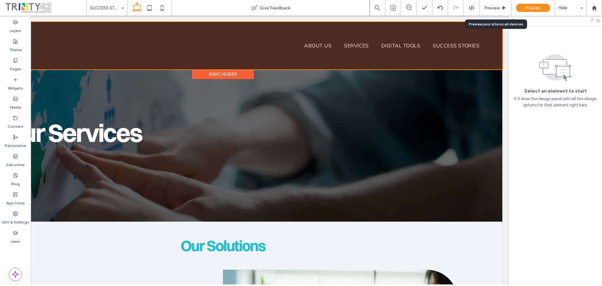
click at [448, 41] on div at bounding box center [223, 45] width 559 height 47
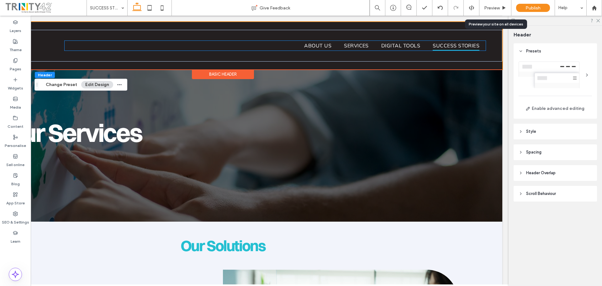
click at [427, 45] on link "SUCCESS STORIES" at bounding box center [456, 45] width 59 height 9
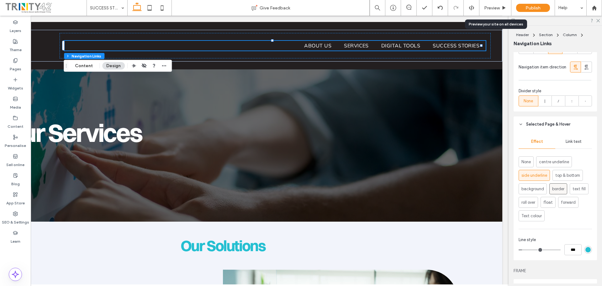
scroll to position [251, 0]
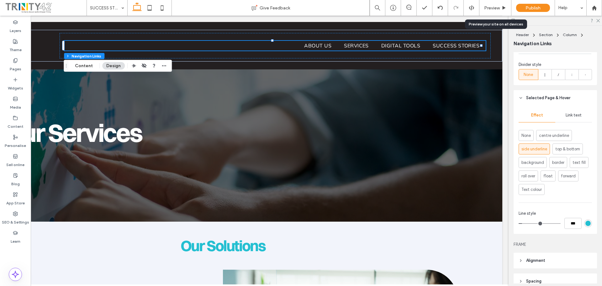
click at [570, 118] on span "Link text" at bounding box center [574, 115] width 16 height 5
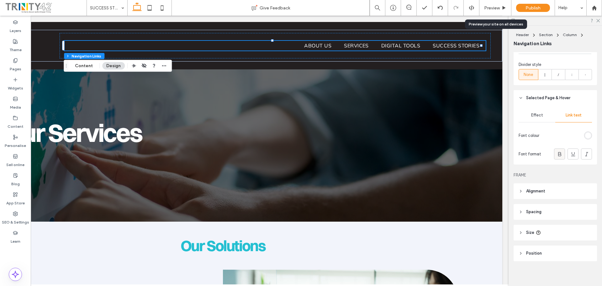
click at [557, 159] on span at bounding box center [560, 154] width 6 height 10
click at [492, 6] on span "Preview" at bounding box center [492, 7] width 16 height 5
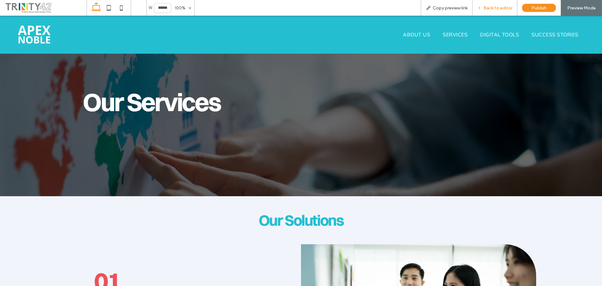
drag, startPoint x: 494, startPoint y: 8, endPoint x: 563, endPoint y: 34, distance: 73.8
click at [494, 8] on span "Back to editor" at bounding box center [498, 7] width 29 height 5
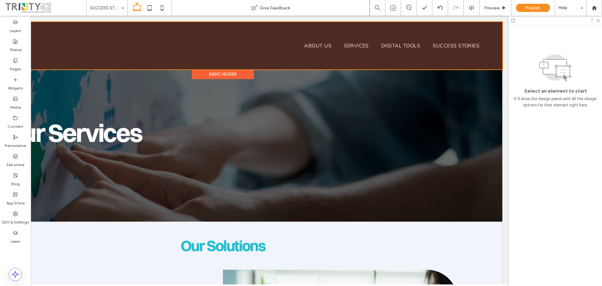
click at [442, 42] on div at bounding box center [223, 45] width 559 height 47
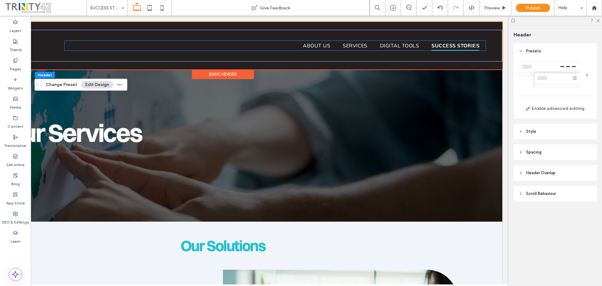
click at [440, 44] on span "SUCCESS STORIES" at bounding box center [456, 45] width 48 height 9
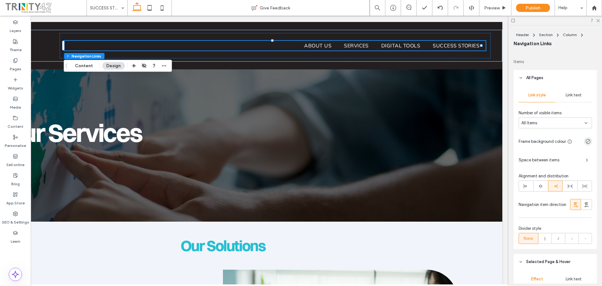
scroll to position [74, 0]
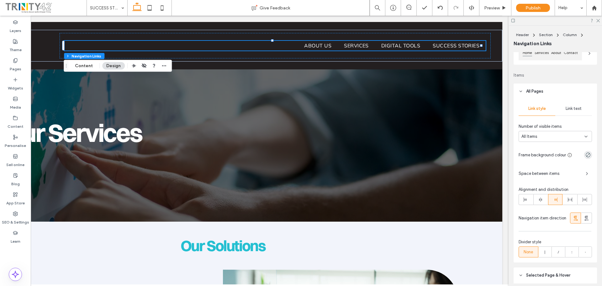
click at [574, 99] on div "Link style Link text Number of visible items All Items Frame background colour …" at bounding box center [555, 180] width 83 height 163
click at [573, 109] on span "Link text" at bounding box center [574, 108] width 16 height 5
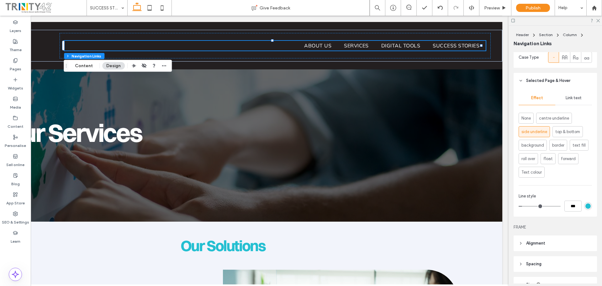
scroll to position [262, 0]
click at [488, 9] on span "Preview" at bounding box center [492, 7] width 16 height 5
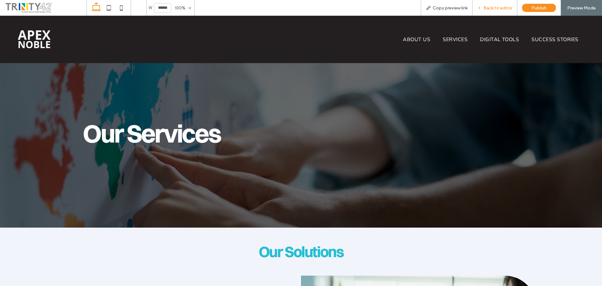
click at [493, 9] on span "Back to editor" at bounding box center [498, 7] width 29 height 5
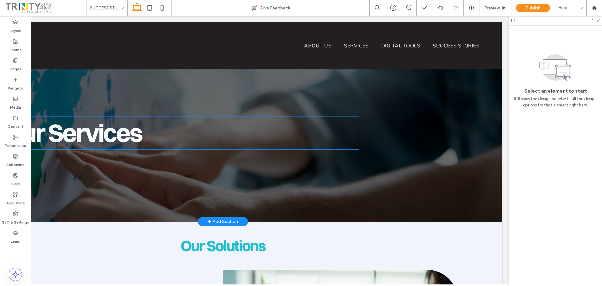
click at [82, 134] on span "Our Services" at bounding box center [73, 132] width 138 height 31
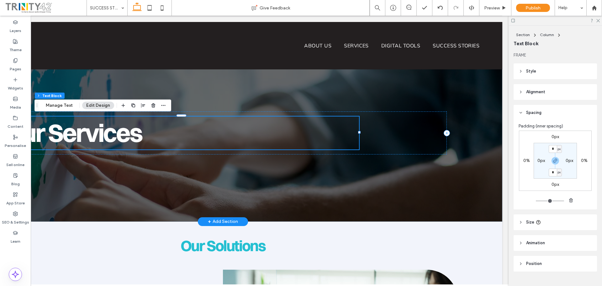
click at [82, 134] on div "Our Services" at bounding box center [181, 132] width 355 height 33
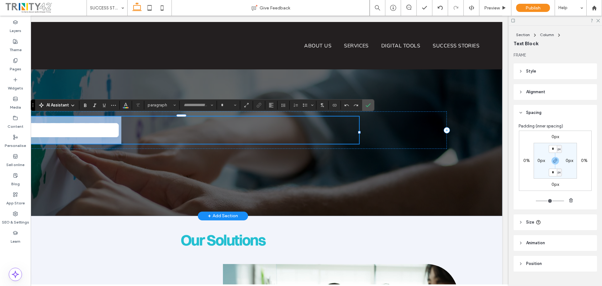
type input "**********"
type input "**"
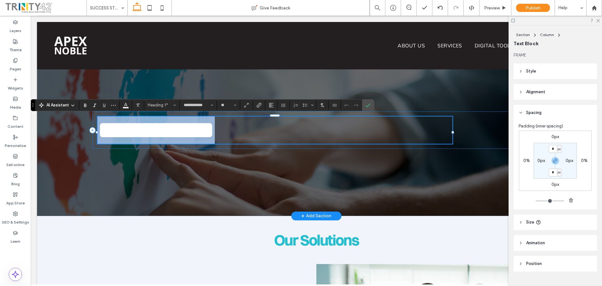
click at [190, 135] on span "**********" at bounding box center [156, 130] width 117 height 25
drag, startPoint x: 252, startPoint y: 135, endPoint x: 120, endPoint y: 140, distance: 132.5
click at [120, 140] on h1 "**********" at bounding box center [275, 129] width 355 height 27
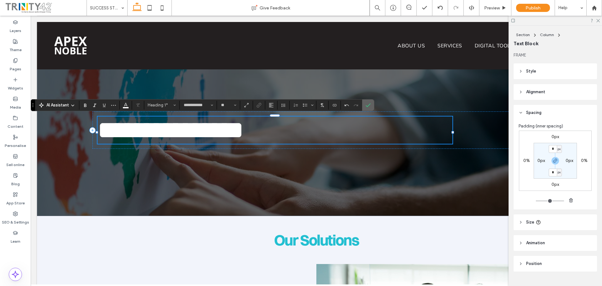
click at [370, 103] on icon "Confirm" at bounding box center [368, 105] width 5 height 5
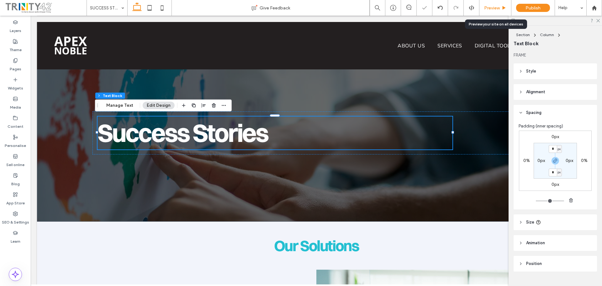
click at [493, 9] on span "Preview" at bounding box center [492, 7] width 16 height 5
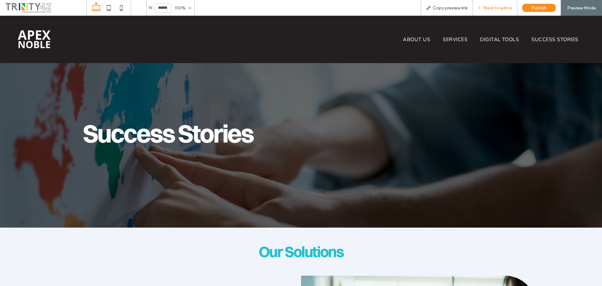
click at [500, 7] on span "Back to editor" at bounding box center [498, 7] width 29 height 5
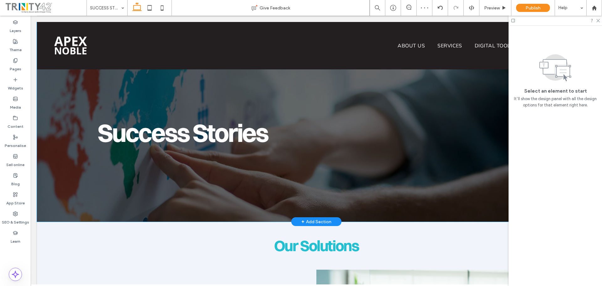
click at [243, 87] on div "Success Stories" at bounding box center [316, 122] width 471 height 200
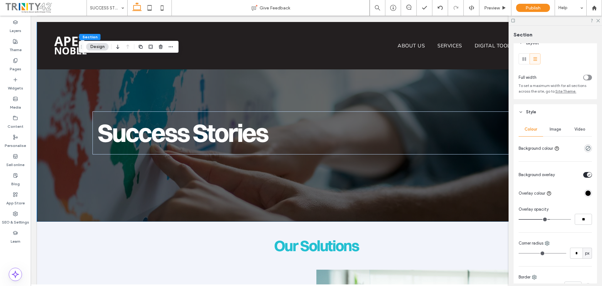
scroll to position [31, 0]
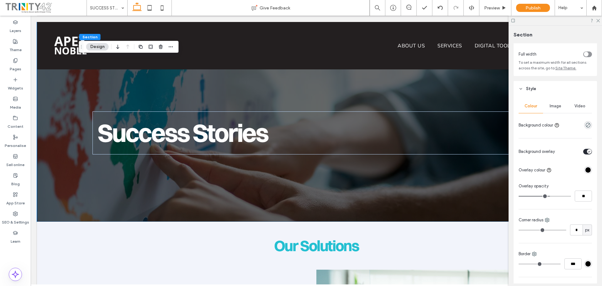
click at [556, 103] on div "Image" at bounding box center [555, 106] width 24 height 14
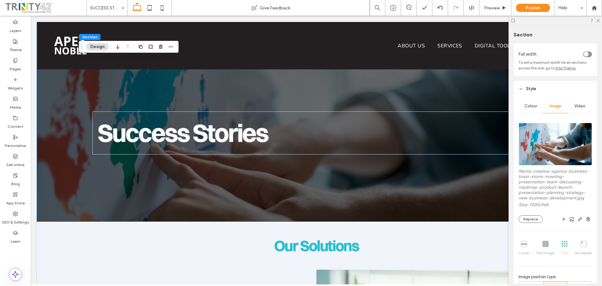
click at [537, 140] on img at bounding box center [555, 144] width 73 height 43
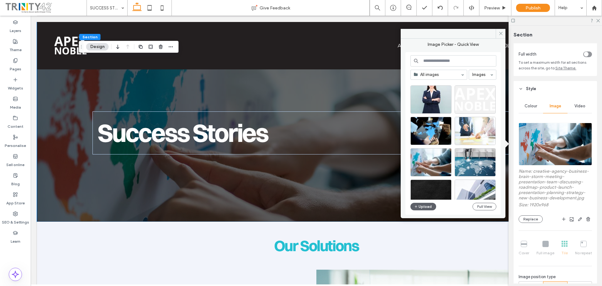
scroll to position [188, 0]
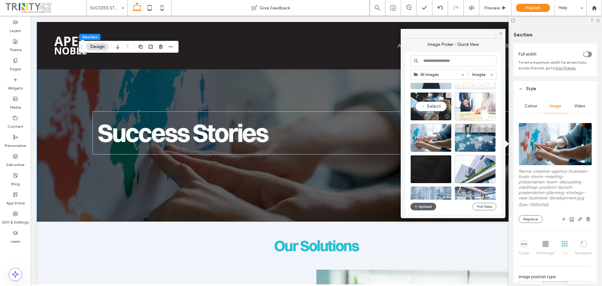
click at [434, 105] on div "Select" at bounding box center [431, 106] width 41 height 28
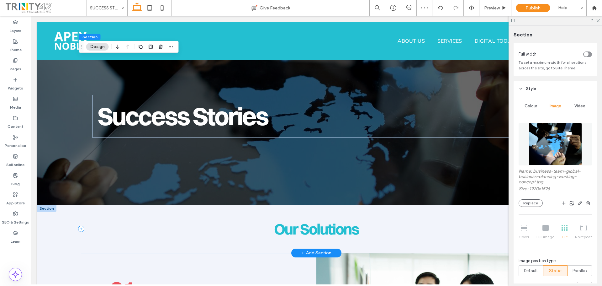
scroll to position [0, 0]
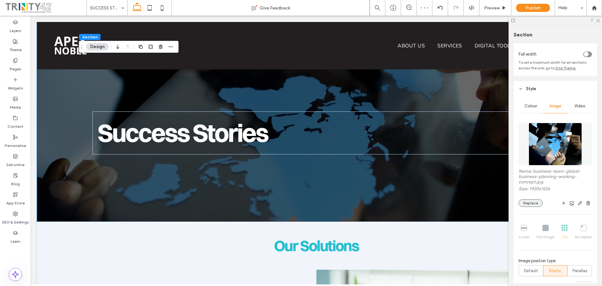
click at [527, 202] on button "Replace" at bounding box center [531, 203] width 24 height 8
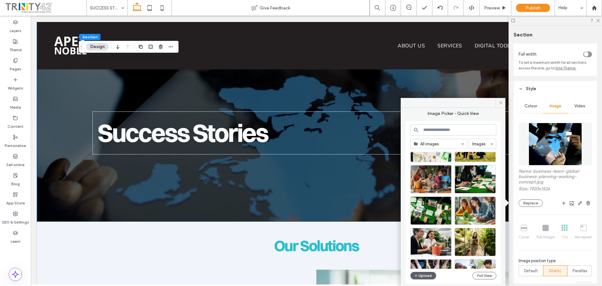
scroll to position [369, 0]
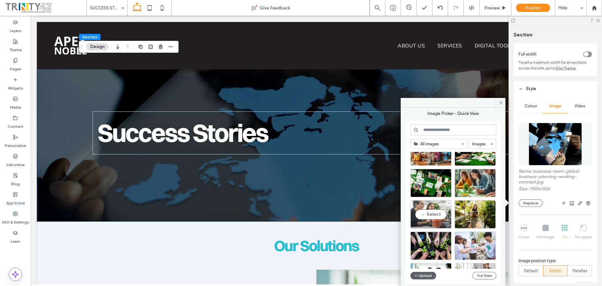
click at [440, 213] on div "Select" at bounding box center [431, 214] width 41 height 28
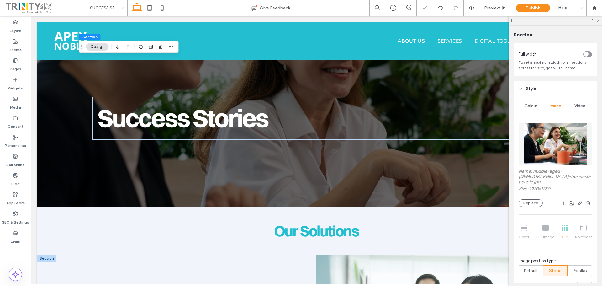
scroll to position [0, 0]
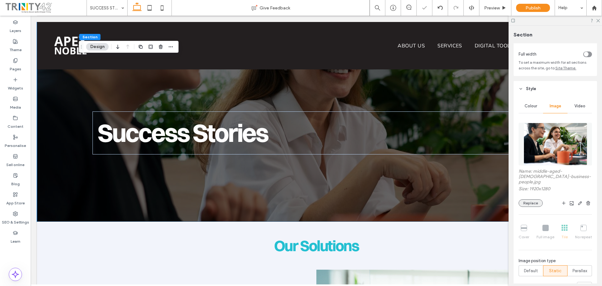
click at [535, 199] on button "Replace" at bounding box center [531, 203] width 24 height 8
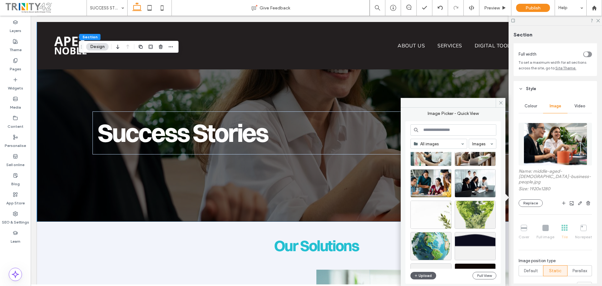
scroll to position [494, 0]
click at [482, 182] on div "Select" at bounding box center [475, 183] width 41 height 28
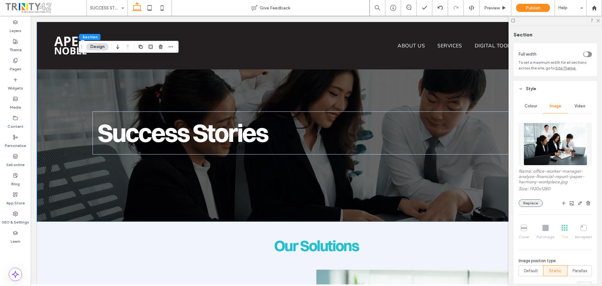
click at [531, 200] on button "Replace" at bounding box center [531, 203] width 24 height 8
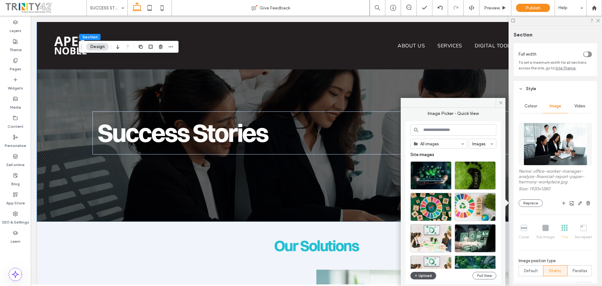
click at [425, 278] on button "Upload" at bounding box center [424, 276] width 26 height 8
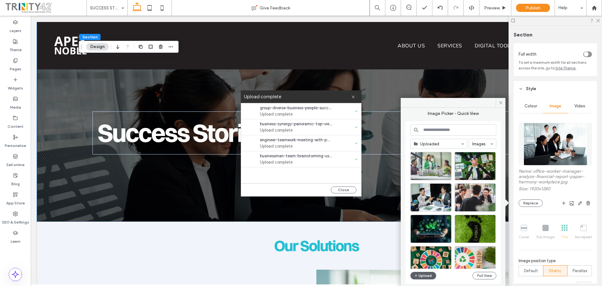
drag, startPoint x: 352, startPoint y: 95, endPoint x: 420, endPoint y: 171, distance: 101.1
click at [352, 95] on icon at bounding box center [353, 97] width 4 height 4
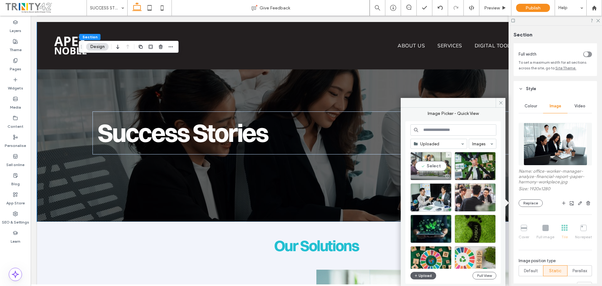
click at [431, 168] on div "Select" at bounding box center [431, 166] width 41 height 28
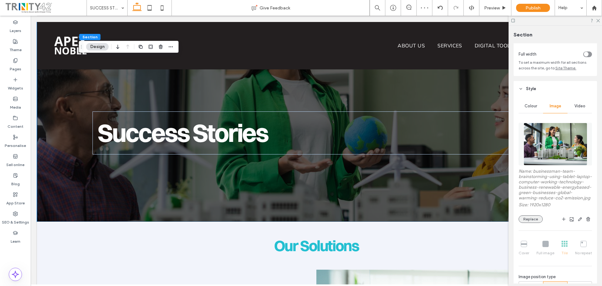
click at [529, 221] on button "Replace" at bounding box center [531, 219] width 24 height 8
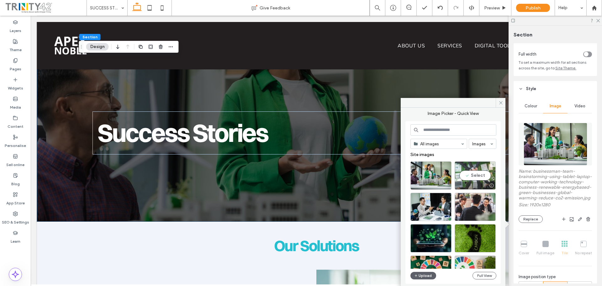
click at [472, 180] on div "Select" at bounding box center [475, 175] width 41 height 28
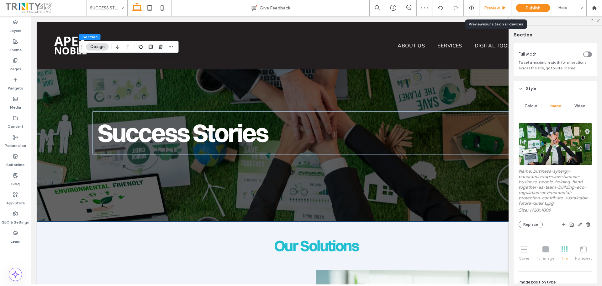
click at [499, 7] on span "Preview" at bounding box center [492, 7] width 16 height 5
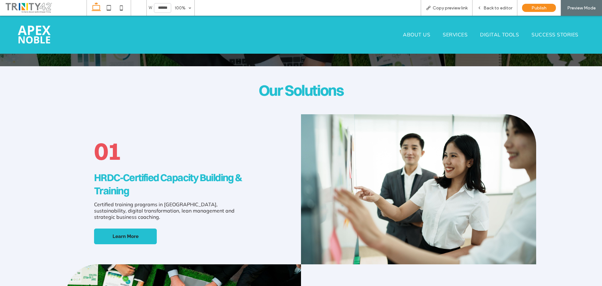
scroll to position [157, 0]
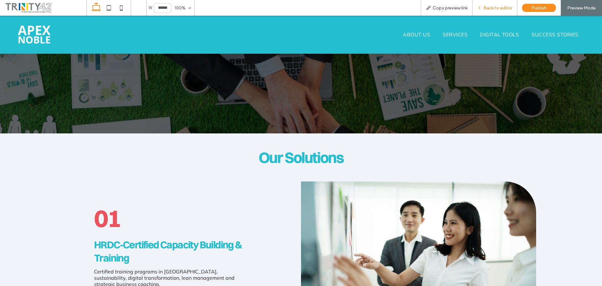
click at [499, 7] on span "Back to editor" at bounding box center [498, 7] width 29 height 5
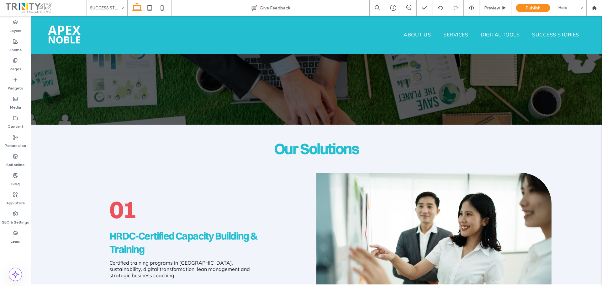
scroll to position [100, 0]
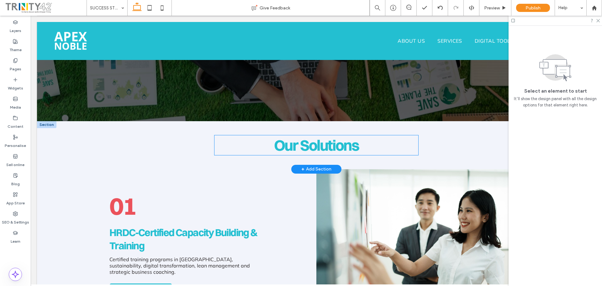
click at [311, 139] on span "Our Solutions" at bounding box center [316, 145] width 85 height 19
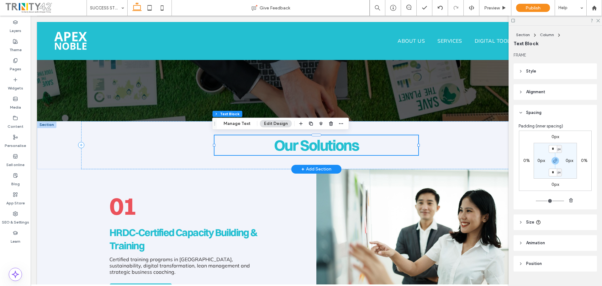
click at [311, 139] on span "Our Solutions" at bounding box center [316, 145] width 85 height 19
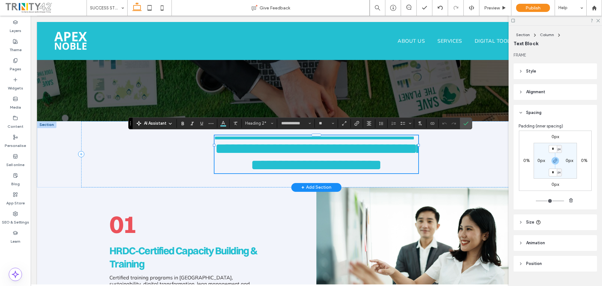
type input "******"
type input "**"
type input "*"
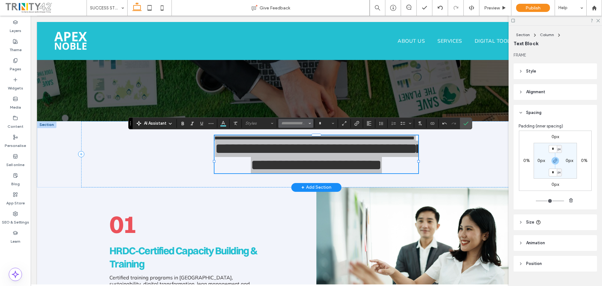
click at [301, 125] on input "Font & Font weight-input" at bounding box center [294, 123] width 27 height 5
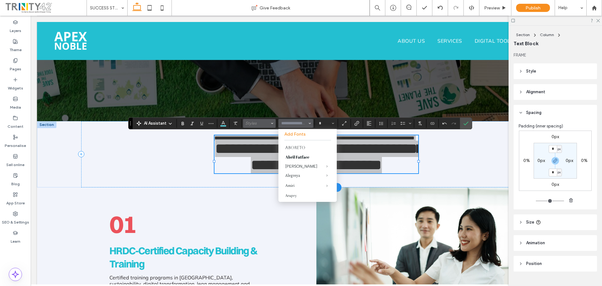
click at [257, 124] on span "Styles" at bounding box center [257, 123] width 24 height 5
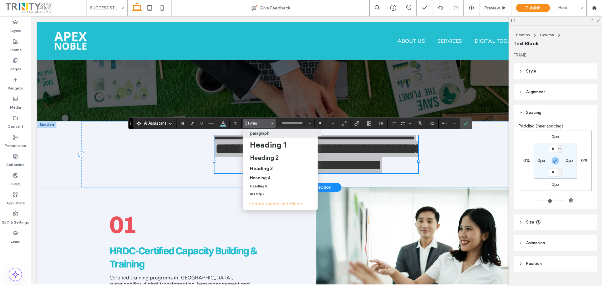
click at [265, 134] on p "paragraph" at bounding box center [259, 133] width 19 height 5
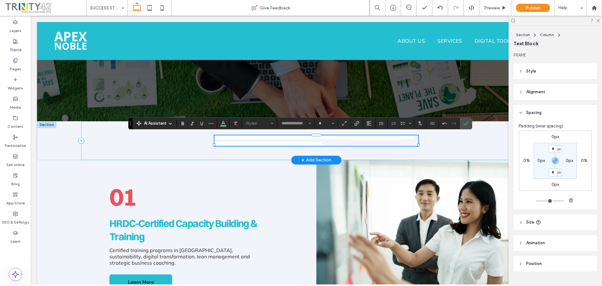
type input "******"
type input "**"
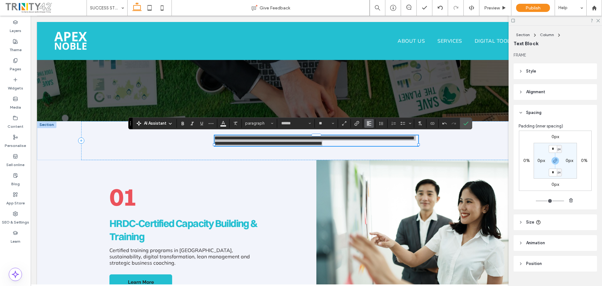
click at [371, 121] on use "Alignment" at bounding box center [369, 123] width 4 height 4
drag, startPoint x: 370, startPoint y: 144, endPoint x: 271, endPoint y: 130, distance: 99.8
click at [370, 144] on label "ui.textEditor.alignment.center" at bounding box center [376, 142] width 22 height 9
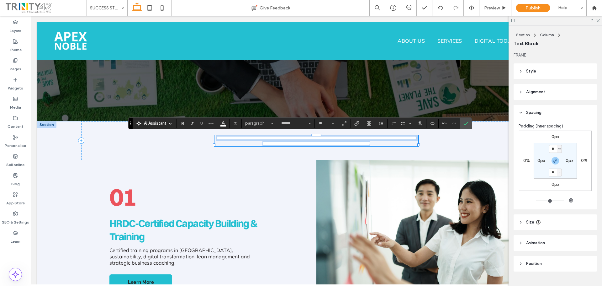
click at [290, 141] on p "**********" at bounding box center [317, 137] width 204 height 5
click at [263, 146] on span "**********" at bounding box center [317, 143] width 108 height 5
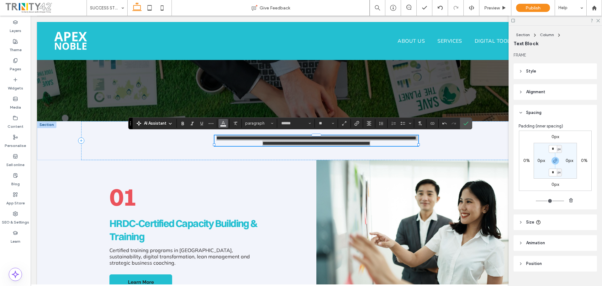
click at [225, 123] on icon "Colour" at bounding box center [223, 122] width 5 height 5
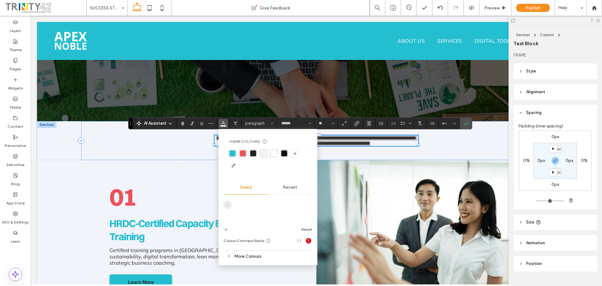
drag, startPoint x: 255, startPoint y: 154, endPoint x: 318, endPoint y: 131, distance: 67.2
click at [255, 154] on div "rgba(35, 31, 32, 1)" at bounding box center [253, 153] width 6 height 6
click at [350, 146] on span "**********" at bounding box center [317, 143] width 108 height 5
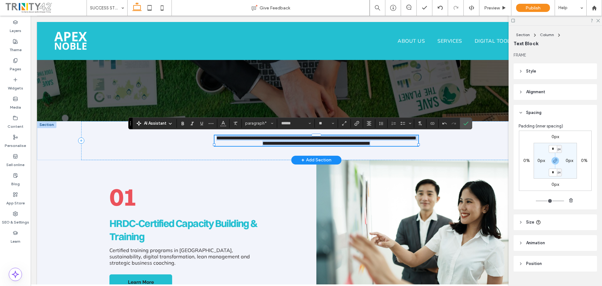
click at [292, 146] on span "**********" at bounding box center [317, 143] width 108 height 5
click at [263, 146] on span "**********" at bounding box center [317, 143] width 108 height 5
drag, startPoint x: 466, startPoint y: 124, endPoint x: 435, endPoint y: 108, distance: 35.1
click at [466, 124] on use "Confirm" at bounding box center [466, 123] width 5 height 4
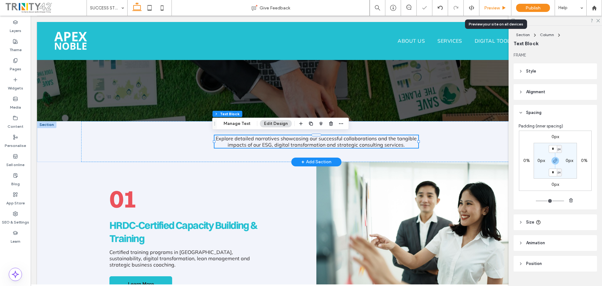
click at [494, 7] on span "Preview" at bounding box center [492, 7] width 16 height 5
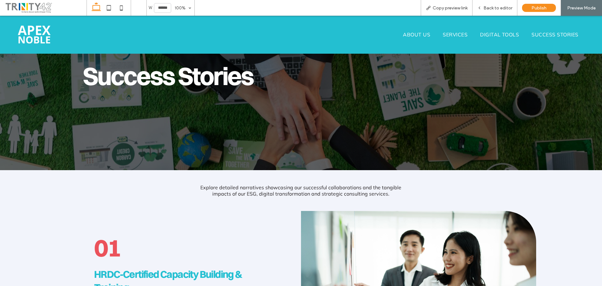
scroll to position [63, 0]
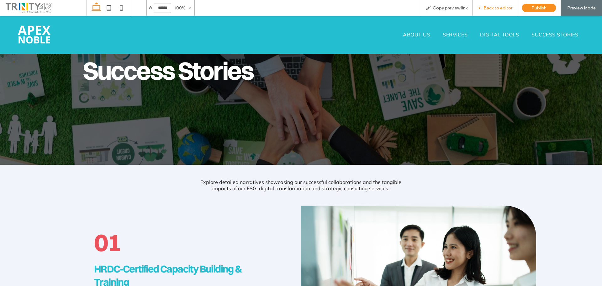
click at [498, 3] on div "Back to editor" at bounding box center [495, 8] width 45 height 16
click at [507, 5] on div "Back to editor" at bounding box center [495, 8] width 45 height 16
click at [492, 8] on span "Back to editor" at bounding box center [498, 7] width 29 height 5
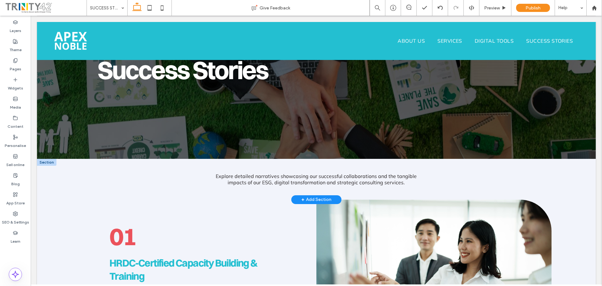
scroll to position [69, 0]
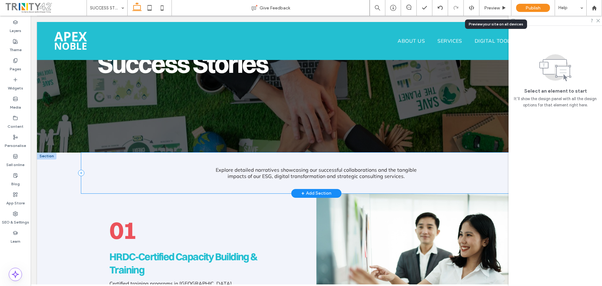
click at [107, 167] on div "Explore detailed narratives showcasing our successful collaborations and the ta…" at bounding box center [316, 172] width 471 height 41
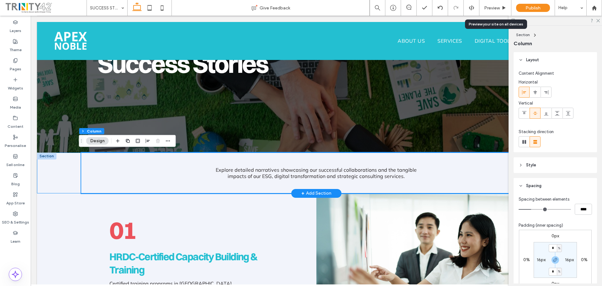
click at [64, 171] on div "Explore detailed narratives showcasing our successful collaborations and the ta…" at bounding box center [316, 172] width 559 height 41
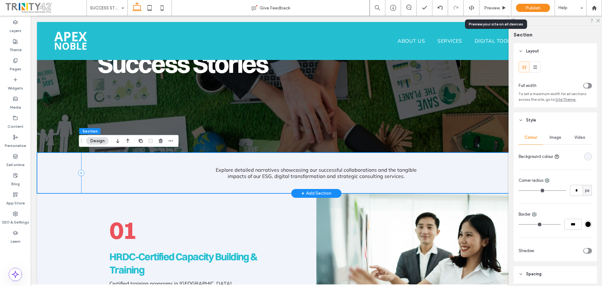
click at [110, 168] on div "Explore detailed narratives showcasing our successful collaborations and the ta…" at bounding box center [316, 172] width 471 height 41
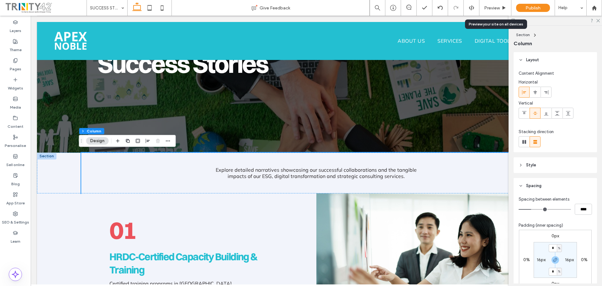
scroll to position [136, 0]
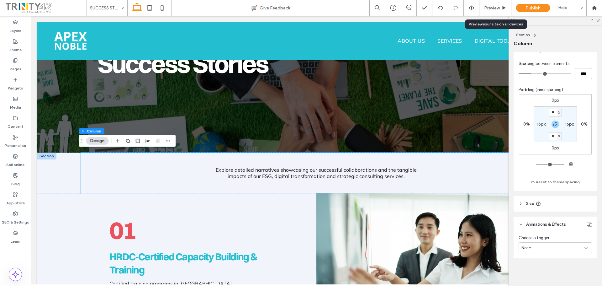
type input "**"
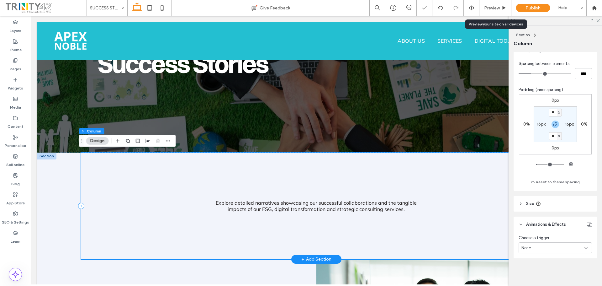
click at [285, 209] on span "Explore detailed narratives showcasing our successful collaborations and the ta…" at bounding box center [316, 206] width 201 height 13
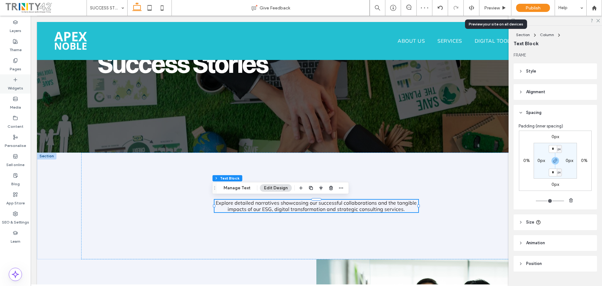
click at [18, 85] on label "Widgets" at bounding box center [15, 86] width 15 height 9
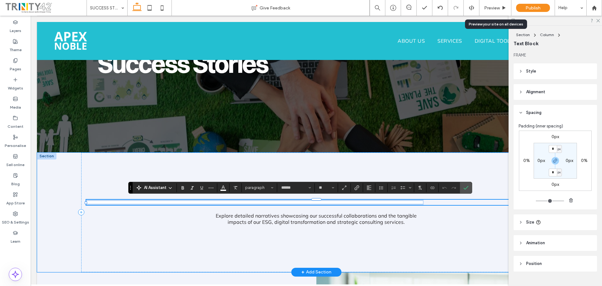
click at [265, 201] on span "**********" at bounding box center [255, 202] width 338 height 5
click at [281, 204] on p "**" at bounding box center [316, 202] width 460 height 5
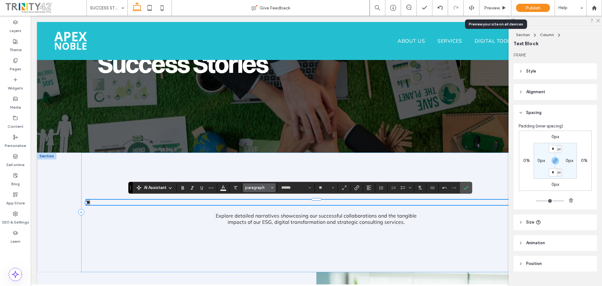
click at [270, 189] on span "paragraph" at bounding box center [257, 187] width 24 height 5
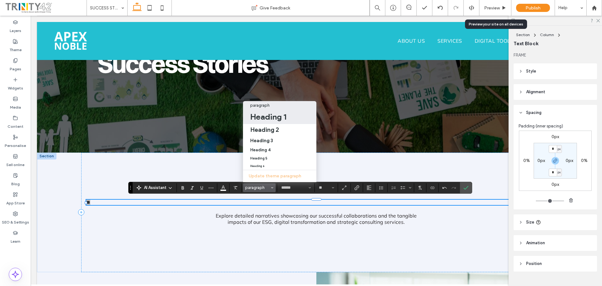
drag, startPoint x: 290, startPoint y: 110, endPoint x: 273, endPoint y: 165, distance: 57.5
click at [290, 112] on div "Heading 1" at bounding box center [280, 117] width 60 height 10
type input "**********"
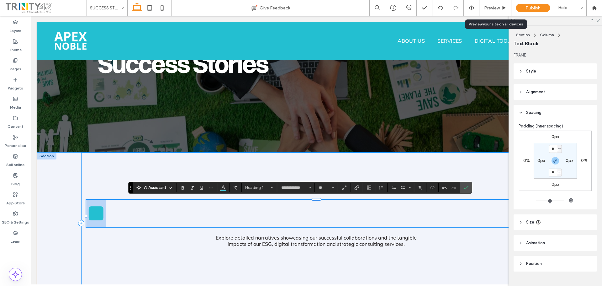
drag, startPoint x: 225, startPoint y: 217, endPoint x: 220, endPoint y: 217, distance: 5.0
click at [224, 217] on h1 "**" at bounding box center [316, 213] width 460 height 27
drag, startPoint x: 130, startPoint y: 215, endPoint x: 115, endPoint y: 215, distance: 15.1
click at [130, 215] on h1 "**" at bounding box center [316, 213] width 460 height 27
click at [104, 214] on span "**" at bounding box center [96, 213] width 20 height 25
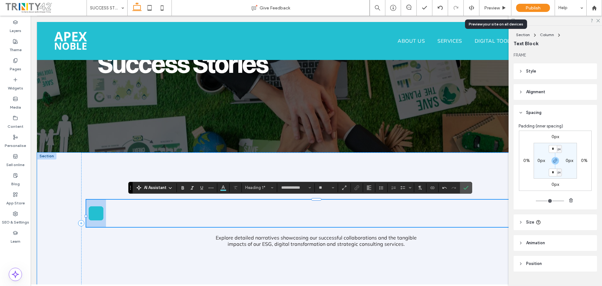
drag, startPoint x: 107, startPoint y: 212, endPoint x: 75, endPoint y: 213, distance: 32.0
click at [77, 213] on div "** Explore detailed narratives showcasing our successful collaborations and the…" at bounding box center [316, 222] width 559 height 141
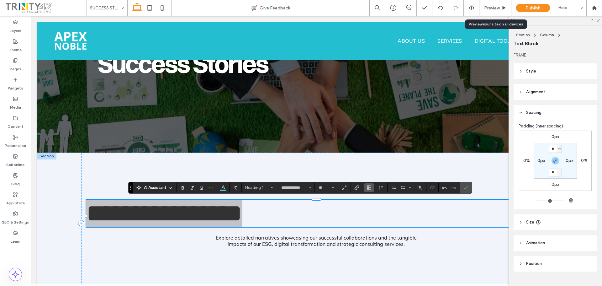
click at [369, 185] on use "Alignment" at bounding box center [369, 187] width 4 height 4
drag, startPoint x: 376, startPoint y: 153, endPoint x: 256, endPoint y: 162, distance: 120.8
click at [376, 157] on icon "ui.textEditor.alignment.center" at bounding box center [373, 159] width 5 height 5
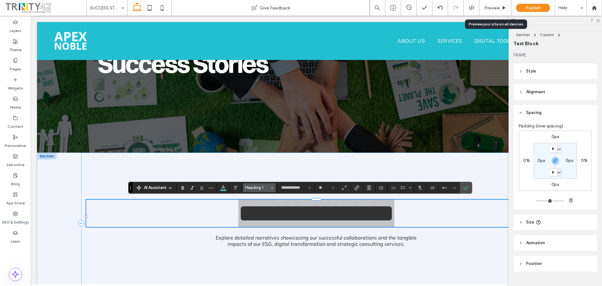
click at [261, 185] on button "Heading 1" at bounding box center [259, 187] width 33 height 9
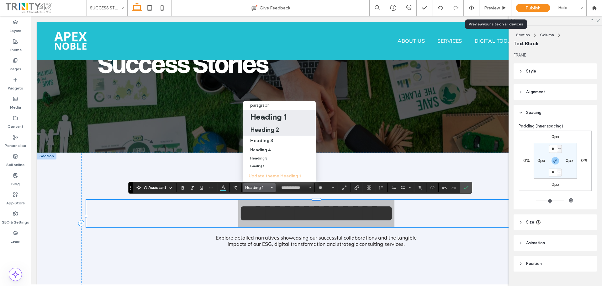
click at [268, 126] on h2 "Heading 2" at bounding box center [264, 130] width 29 height 8
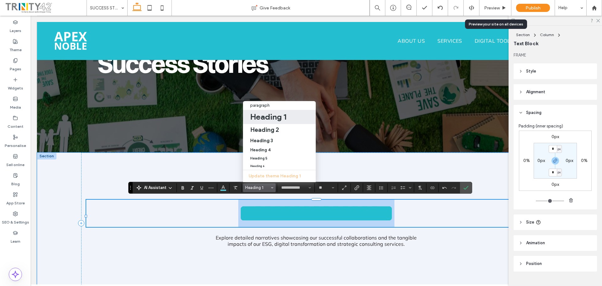
type input "**"
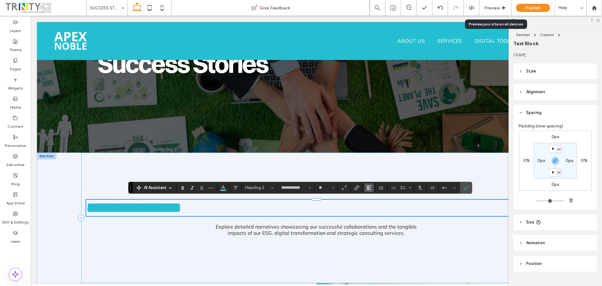
click at [368, 190] on icon "Alignment" at bounding box center [369, 187] width 5 height 5
drag, startPoint x: 380, startPoint y: 154, endPoint x: 206, endPoint y: 165, distance: 174.4
click at [380, 155] on label "ui.textEditor.alignment.center" at bounding box center [376, 159] width 22 height 9
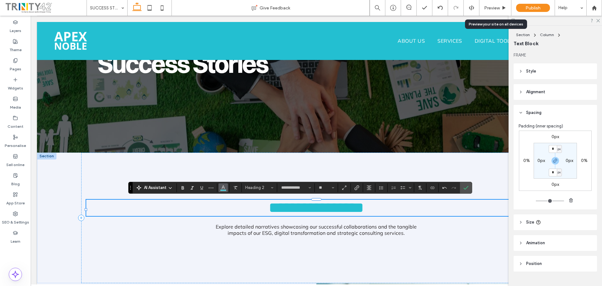
click at [222, 187] on icon "Colour" at bounding box center [223, 186] width 5 height 5
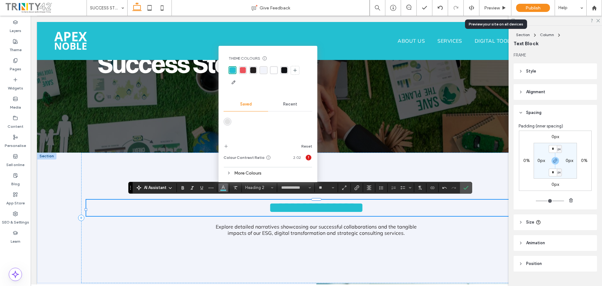
drag, startPoint x: 232, startPoint y: 68, endPoint x: 279, endPoint y: 137, distance: 83.9
click at [232, 68] on div "rgba(35, 191, 209, 1)" at bounding box center [233, 70] width 6 height 6
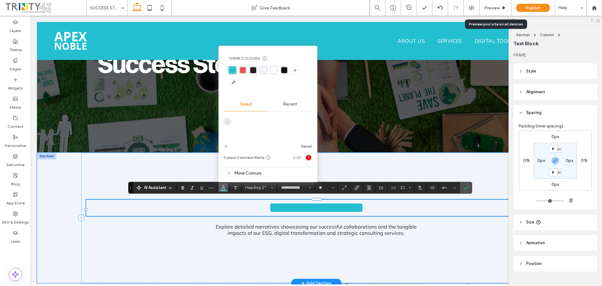
click at [356, 215] on span "**********" at bounding box center [316, 207] width 95 height 15
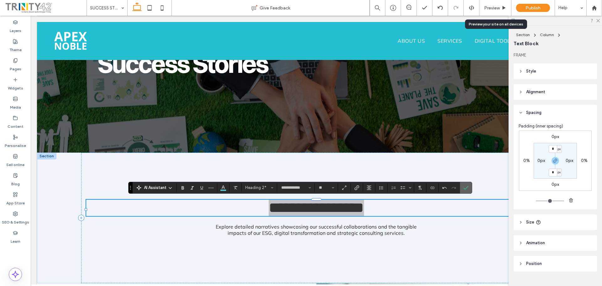
click at [464, 187] on icon "Confirm" at bounding box center [466, 187] width 5 height 5
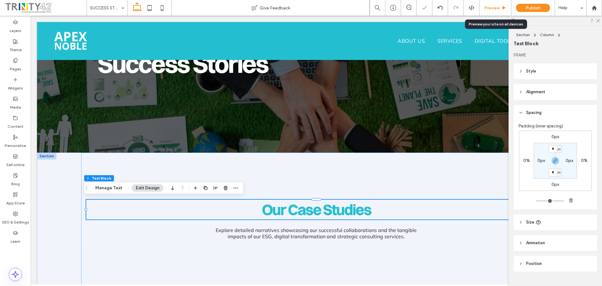
click at [499, 10] on span "Preview" at bounding box center [492, 7] width 16 height 5
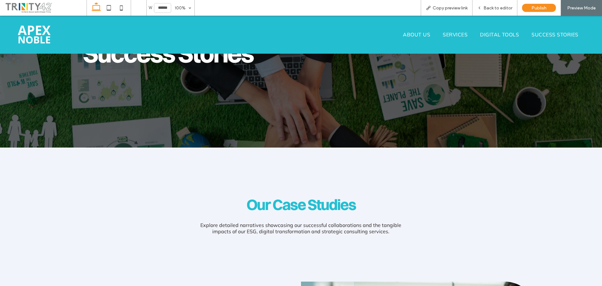
scroll to position [125, 0]
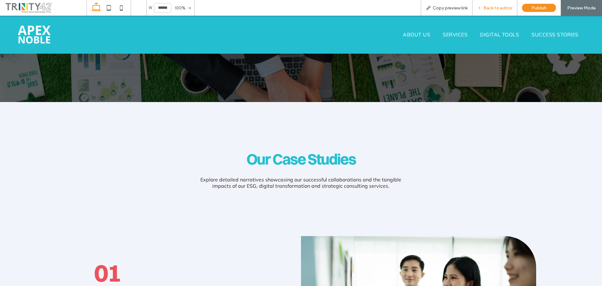
click at [502, 4] on div "Back to editor" at bounding box center [495, 8] width 45 height 16
click at [501, 3] on div "Back to editor" at bounding box center [495, 8] width 45 height 16
click at [493, 7] on span "Back to editor" at bounding box center [498, 7] width 29 height 5
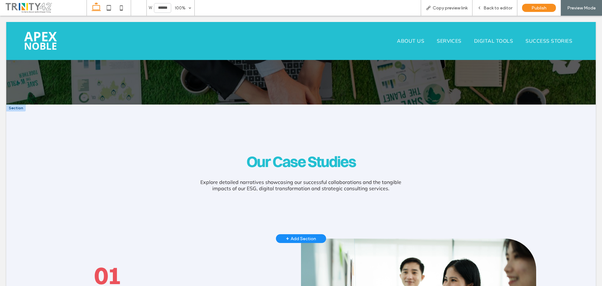
scroll to position [132, 0]
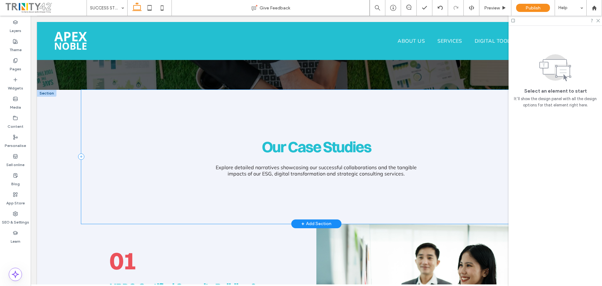
click at [314, 112] on div "Our Case Studies Explore detailed narratives showcasing our successful collabor…" at bounding box center [316, 157] width 471 height 134
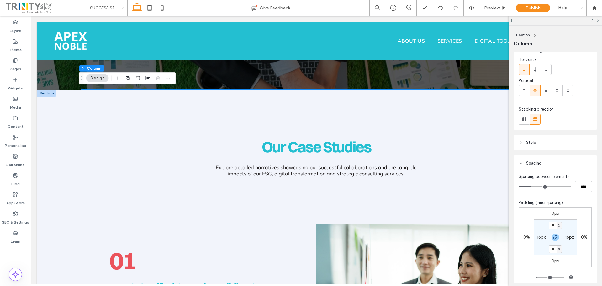
scroll to position [94, 0]
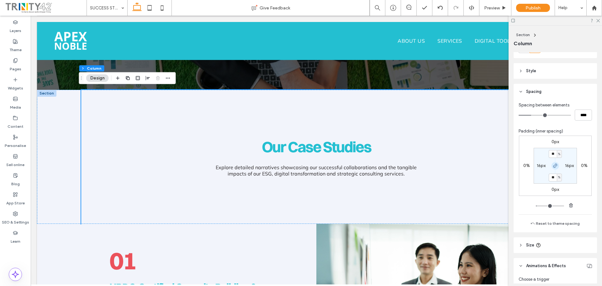
click at [554, 165] on use "button" at bounding box center [556, 166] width 4 height 4
click at [553, 176] on label "10%" at bounding box center [555, 176] width 8 height 5
type input "*"
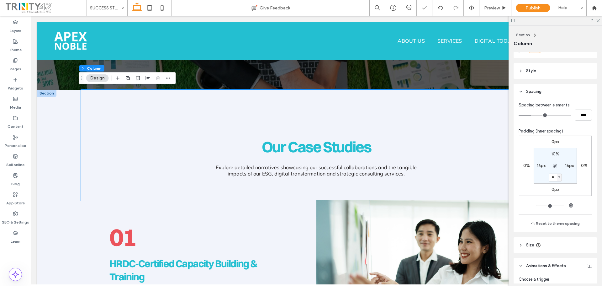
click at [553, 152] on label "10%" at bounding box center [555, 153] width 8 height 5
type input "**"
type input "*"
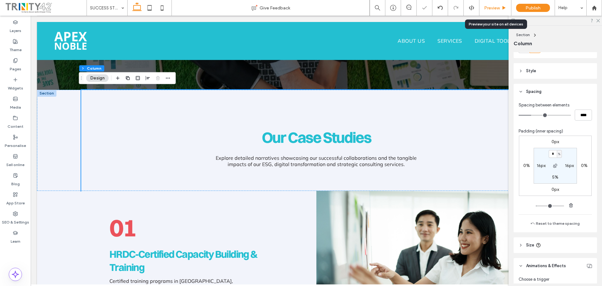
click at [497, 5] on span "Preview" at bounding box center [492, 7] width 16 height 5
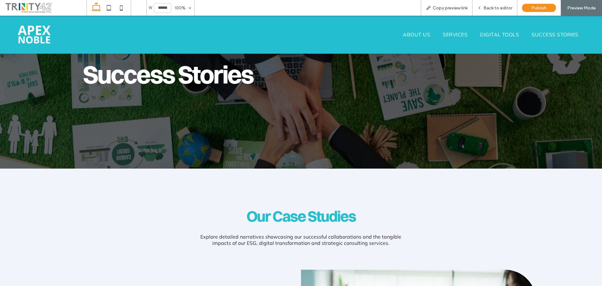
scroll to position [63, 0]
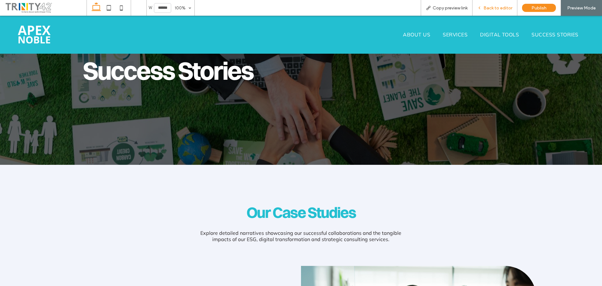
click at [498, 9] on span "Back to editor" at bounding box center [498, 7] width 29 height 5
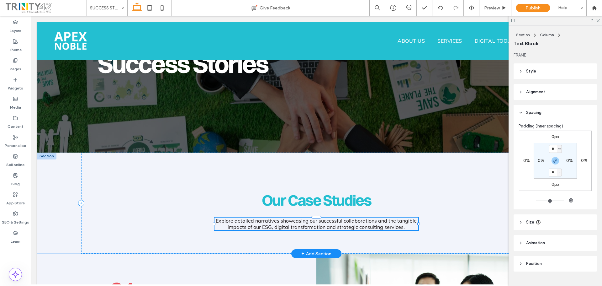
scroll to position [13, 0]
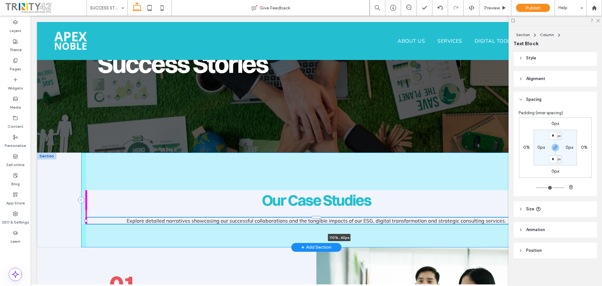
drag, startPoint x: 212, startPoint y: 222, endPoint x: 61, endPoint y: 221, distance: 151.2
click at [61, 221] on div "Our Case Studies Explore detailed narratives showcasing our successful collabor…" at bounding box center [316, 199] width 559 height 95
type input "***"
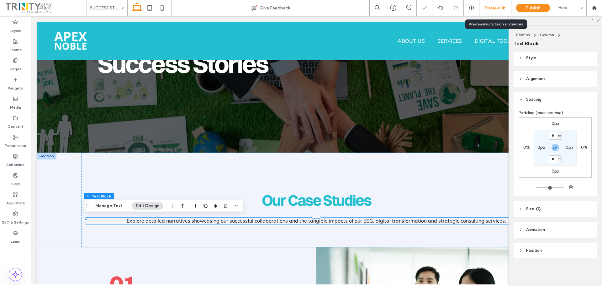
click at [496, 9] on span "Preview" at bounding box center [492, 7] width 16 height 5
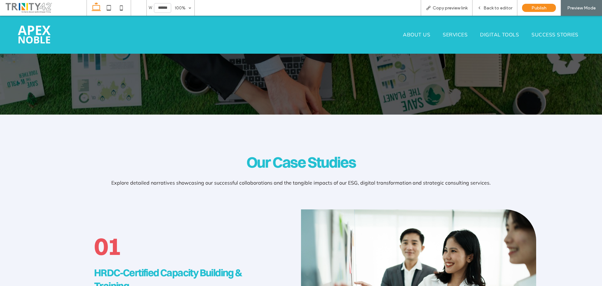
scroll to position [125, 0]
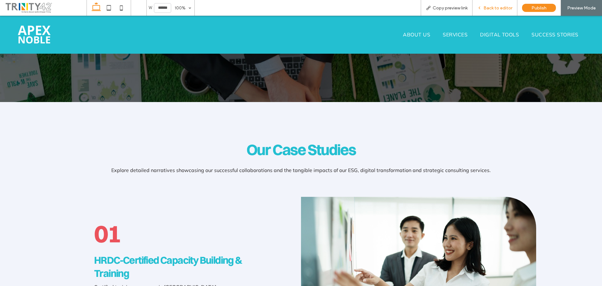
click at [498, 6] on span "Back to editor" at bounding box center [498, 7] width 29 height 5
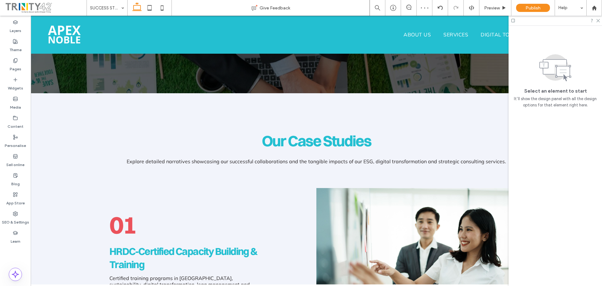
scroll to position [132, 0]
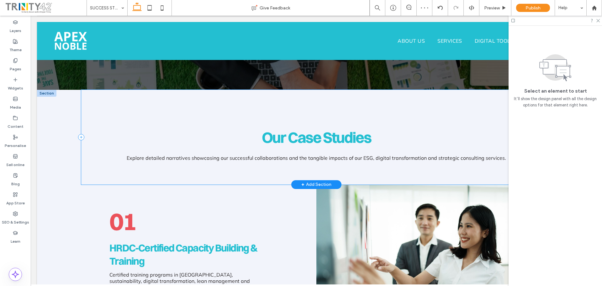
click at [317, 112] on div "Our Case Studies Explore detailed narratives showcasing our successful collabor…" at bounding box center [316, 137] width 471 height 95
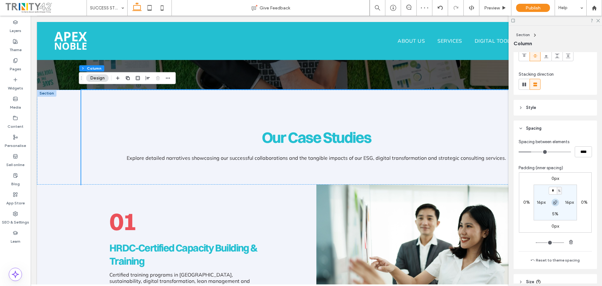
scroll to position [63, 0]
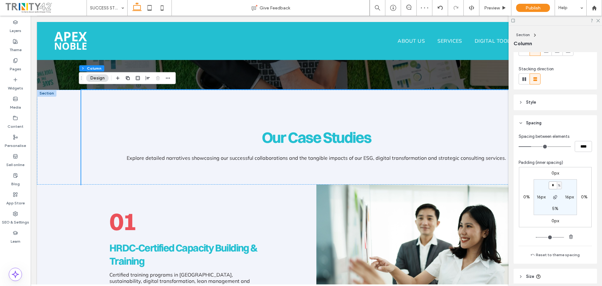
click at [550, 183] on input "*" at bounding box center [553, 185] width 8 height 8
type input "*"
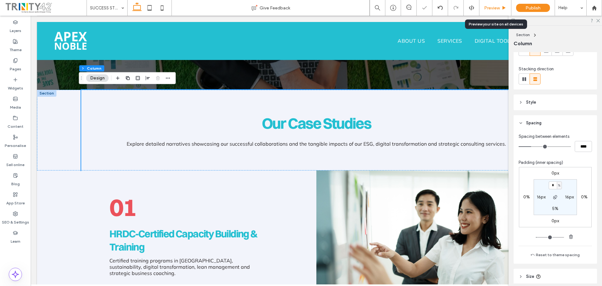
click at [494, 9] on span "Preview" at bounding box center [492, 7] width 16 height 5
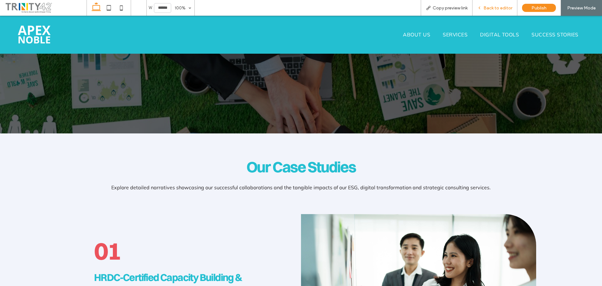
drag, startPoint x: 505, startPoint y: 8, endPoint x: 479, endPoint y: 4, distance: 26.1
click at [505, 8] on span "Back to editor" at bounding box center [498, 7] width 29 height 5
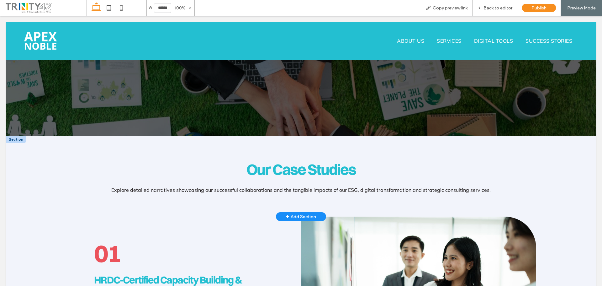
scroll to position [100, 0]
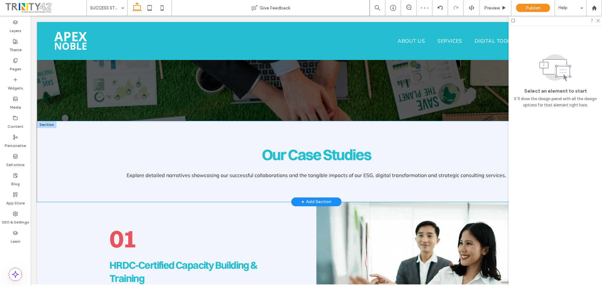
click at [58, 150] on div "Our Case Studies Explore detailed narratives showcasing our successful collabor…" at bounding box center [316, 161] width 559 height 81
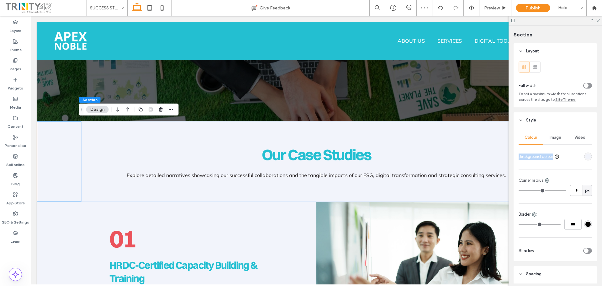
click at [585, 153] on div "Colour Image Video Background colour" at bounding box center [555, 145] width 73 height 31
click at [586, 157] on div "rgba(242, 244, 251, 1)" at bounding box center [588, 156] width 5 height 5
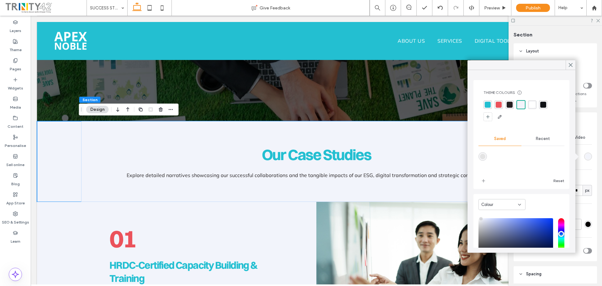
click at [535, 105] on div "rgba(255, 255, 255, 1)" at bounding box center [532, 104] width 8 height 8
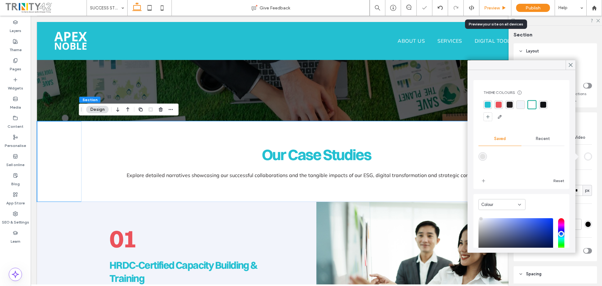
click at [491, 8] on span "Preview" at bounding box center [492, 7] width 16 height 5
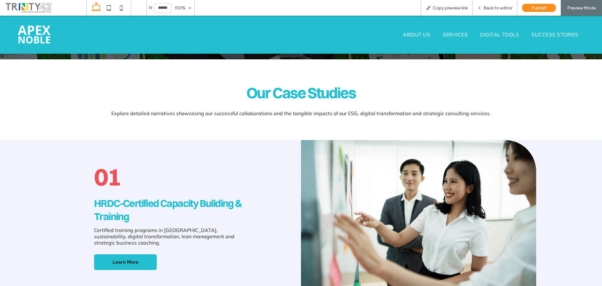
scroll to position [188, 0]
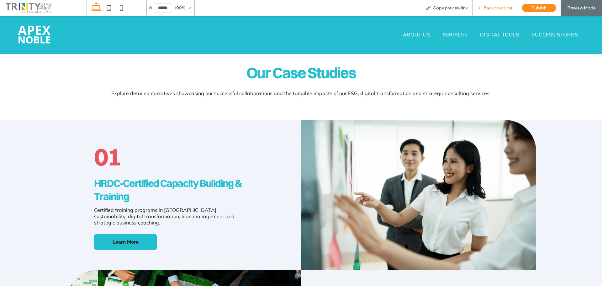
click at [500, 5] on span "Back to editor" at bounding box center [498, 7] width 29 height 5
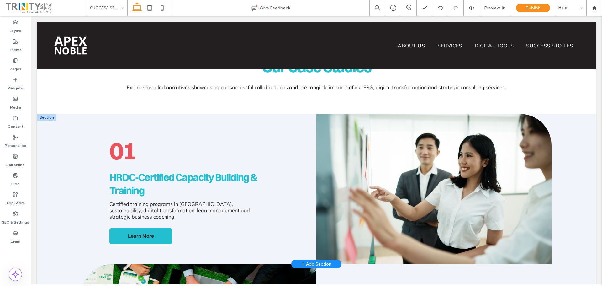
scroll to position [194, 0]
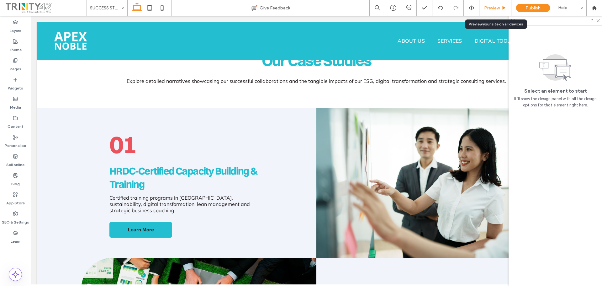
click at [493, 12] on div "Preview" at bounding box center [496, 8] width 32 height 16
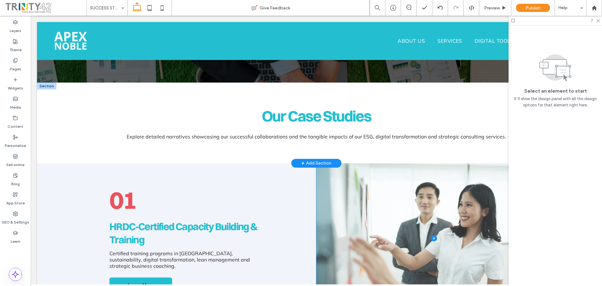
scroll to position [132, 0]
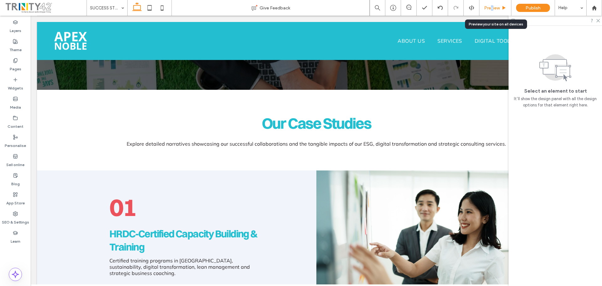
click at [492, 11] on div "Preview" at bounding box center [496, 8] width 32 height 16
click at [492, 7] on span "Preview" at bounding box center [492, 7] width 16 height 5
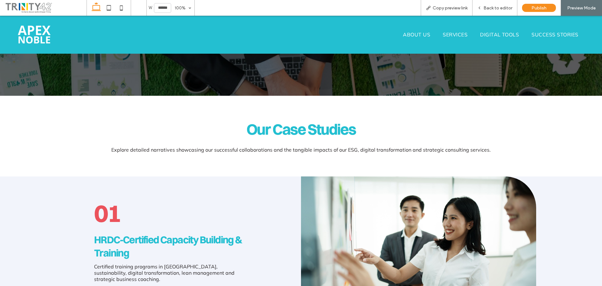
scroll to position [125, 0]
